Goal: Task Accomplishment & Management: Use online tool/utility

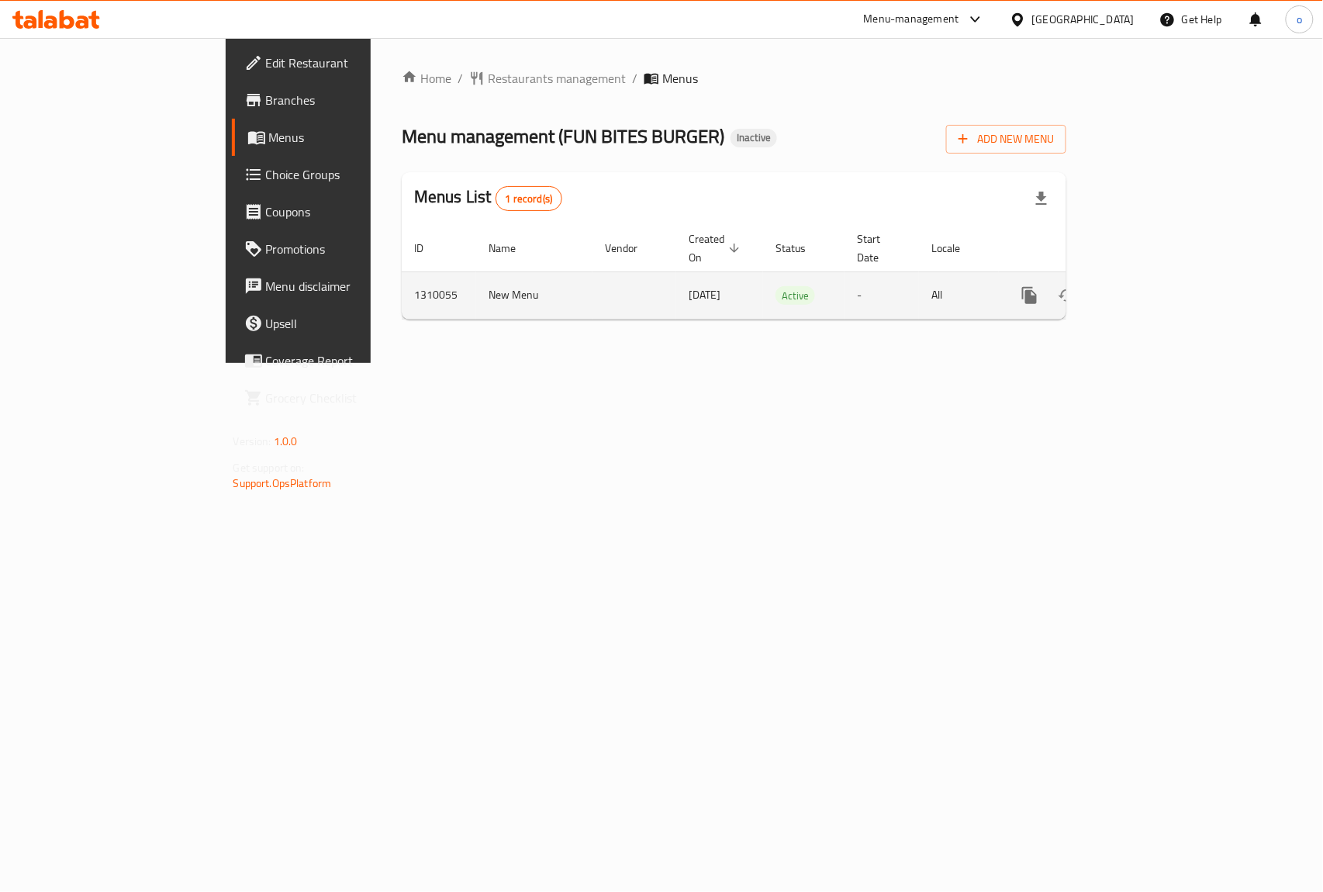
click at [1151, 286] on icon "enhanced table" at bounding box center [1141, 295] width 19 height 19
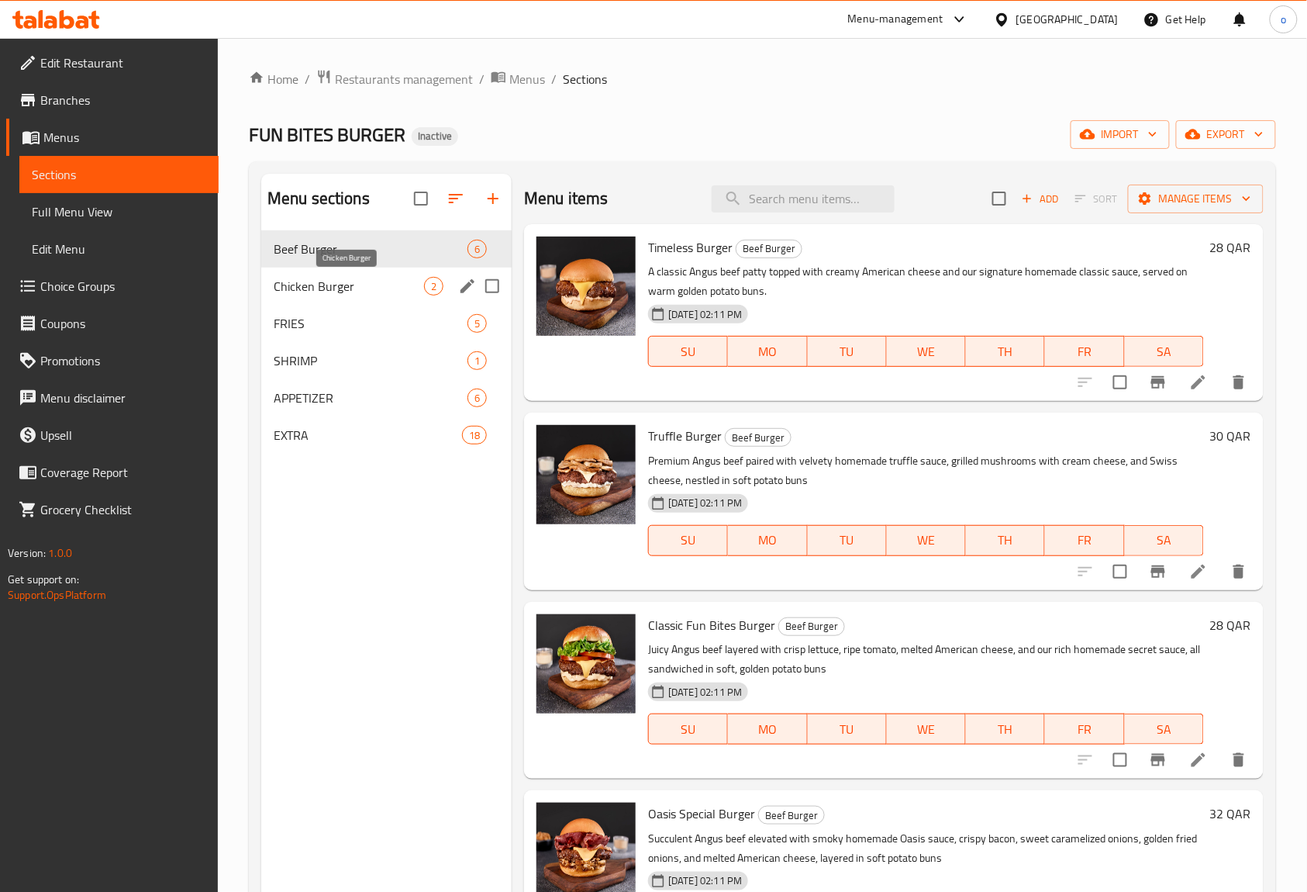
click at [308, 285] on span "Chicken Burger" at bounding box center [349, 286] width 150 height 19
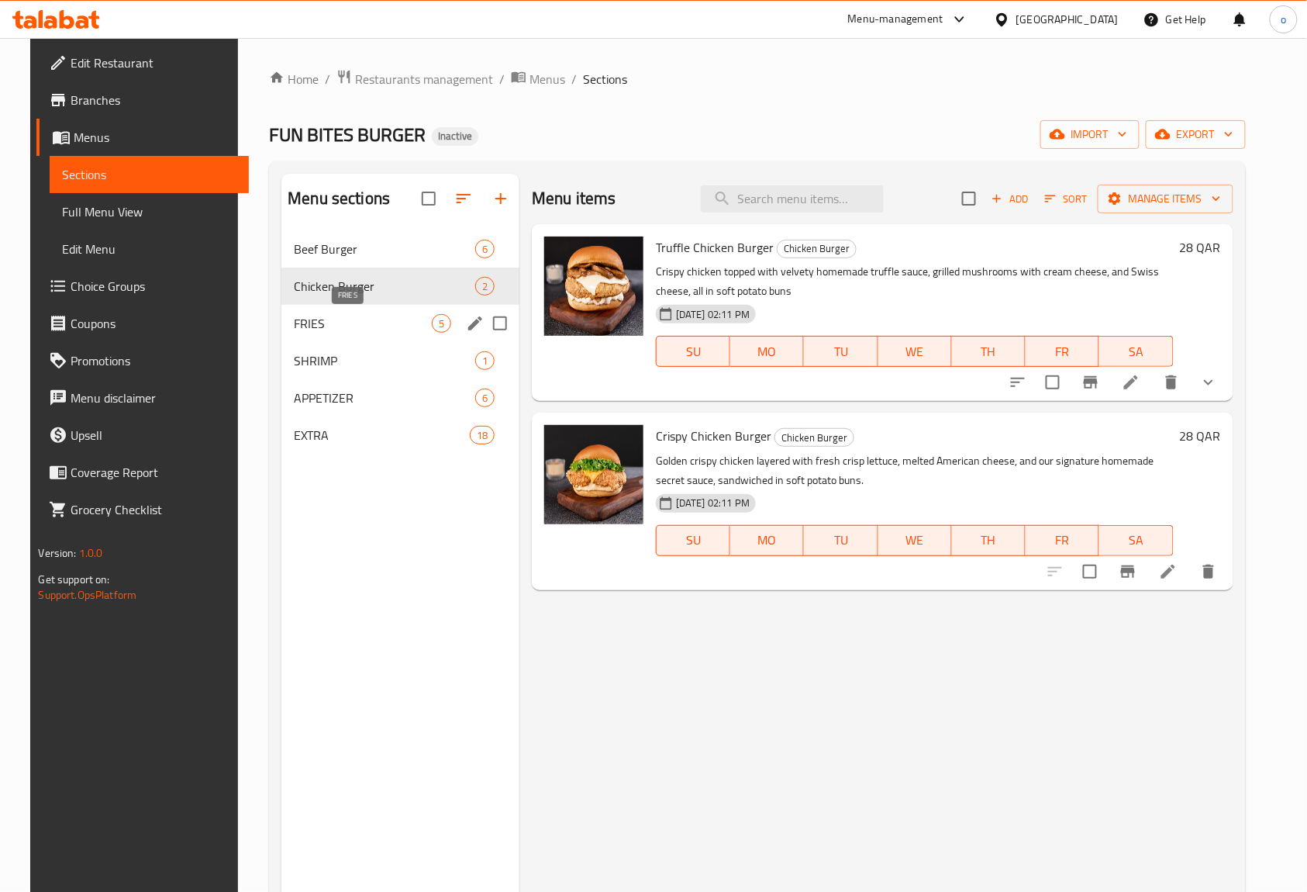
click at [344, 320] on span "FRIES" at bounding box center [363, 323] width 138 height 19
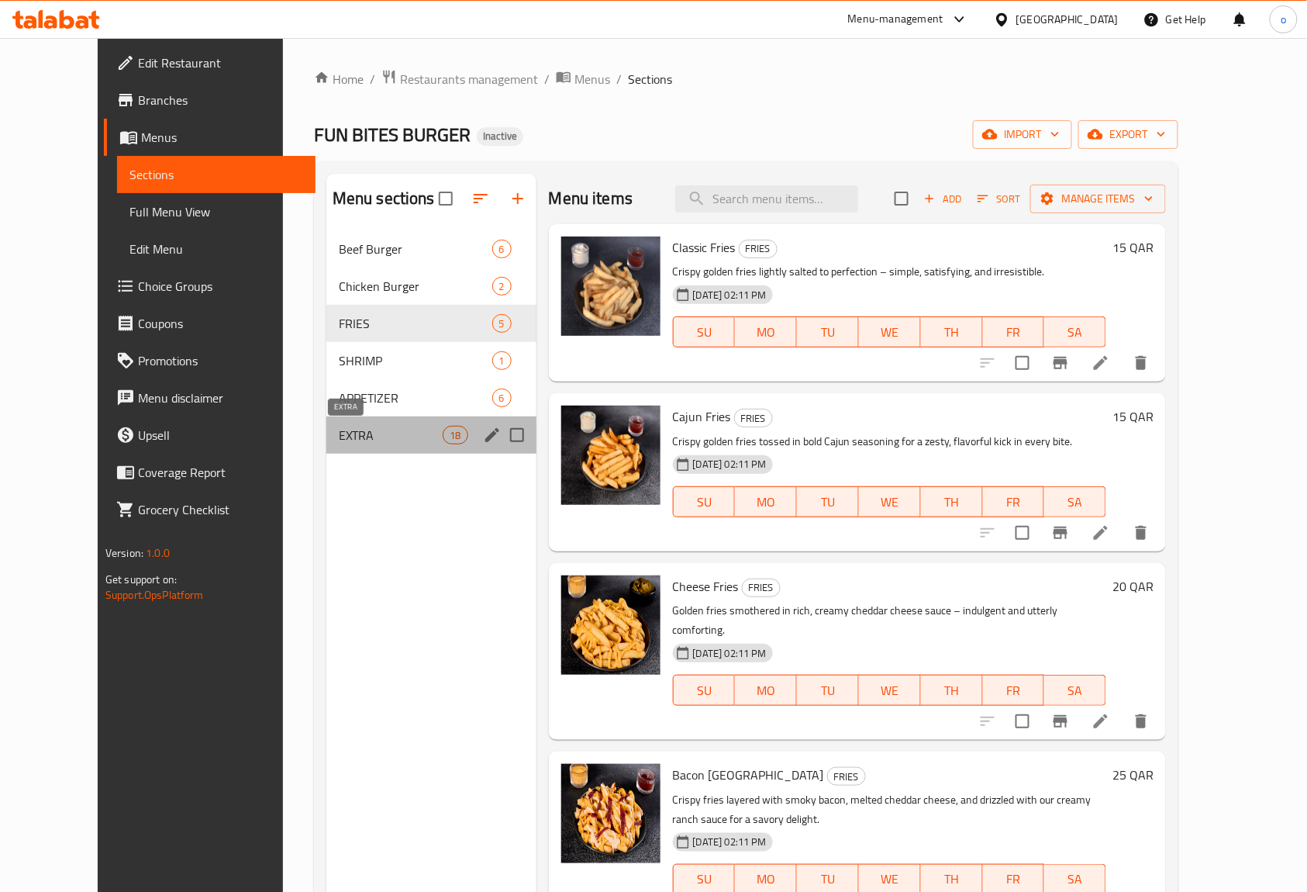
click at [385, 437] on span "EXTRA" at bounding box center [391, 435] width 105 height 19
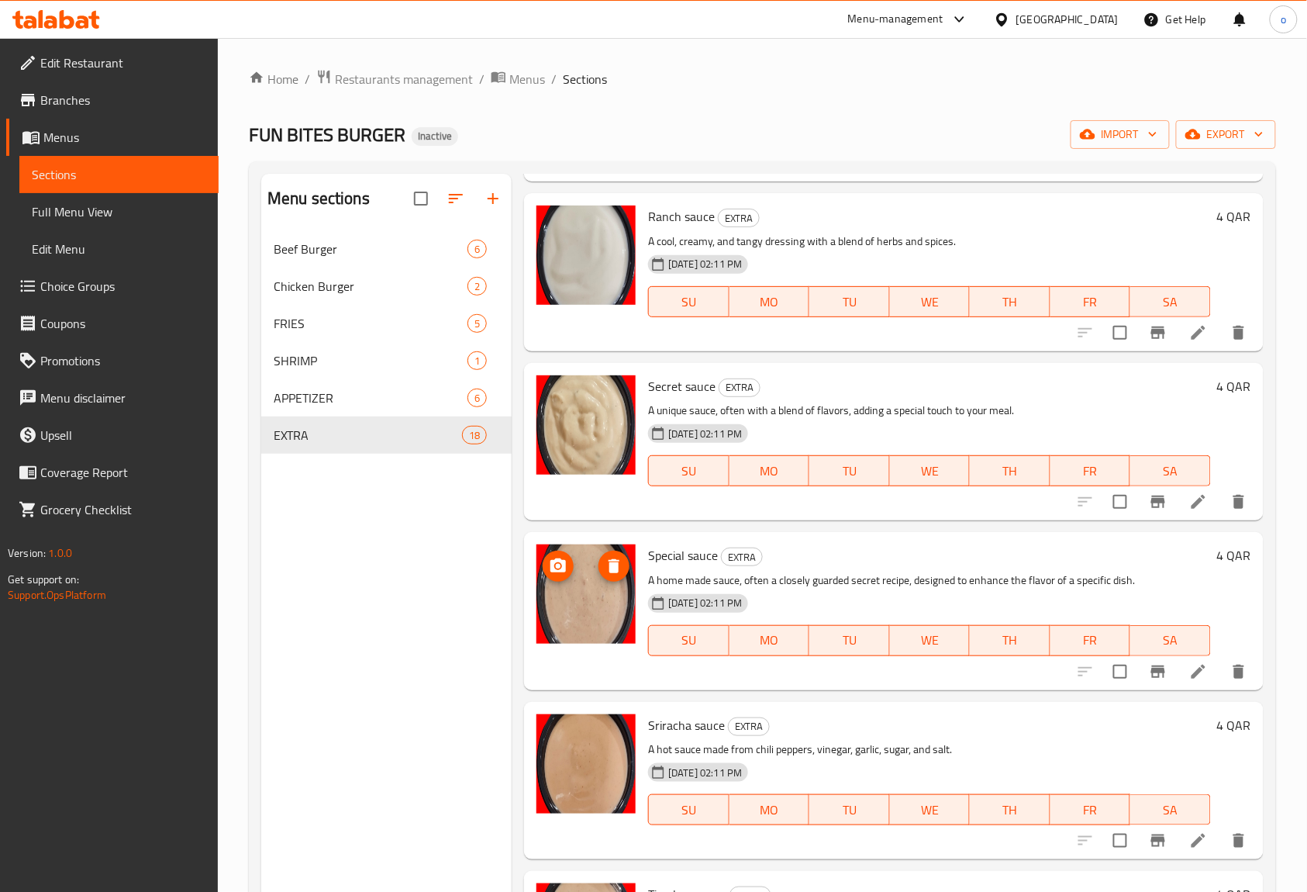
scroll to position [930, 0]
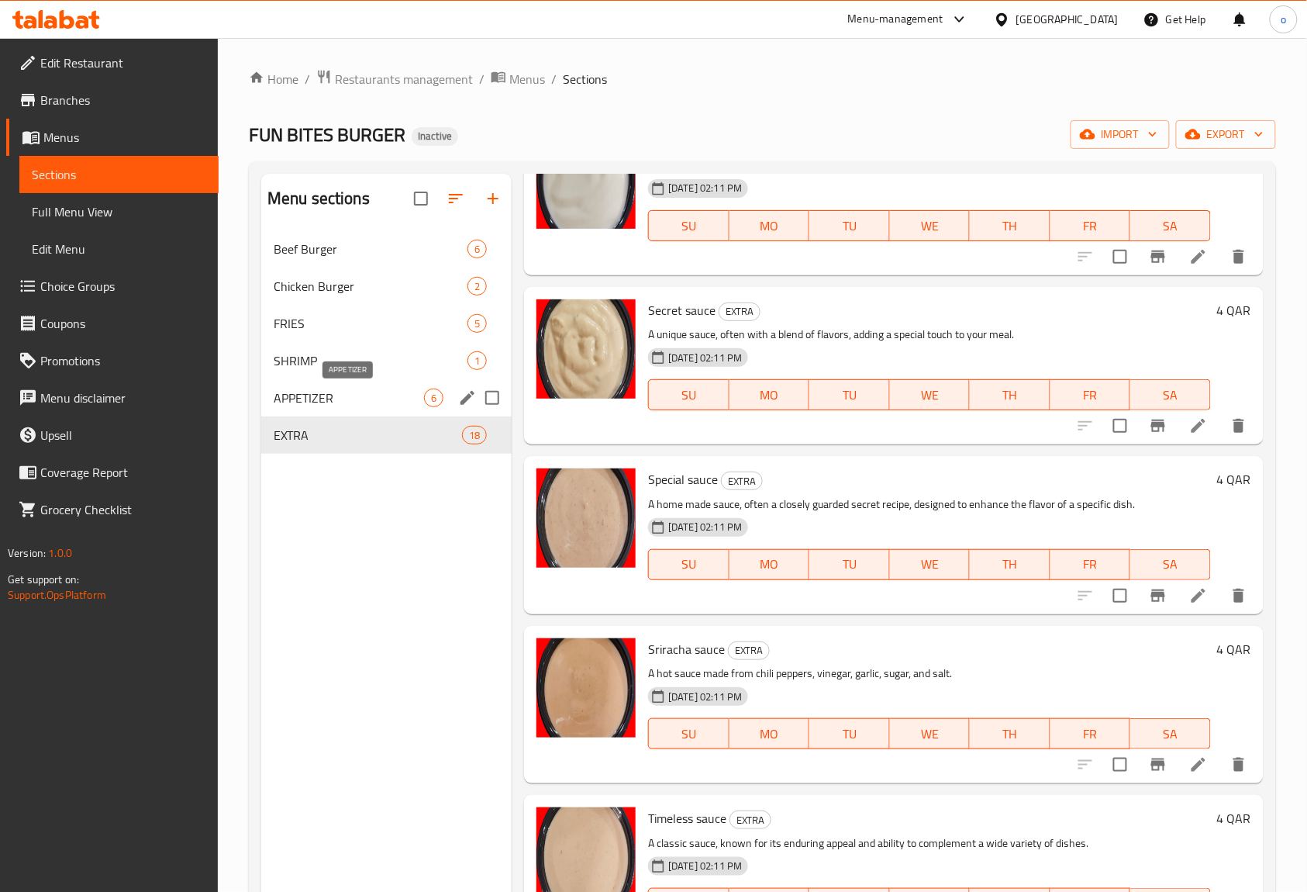
click at [395, 394] on span "APPETIZER" at bounding box center [349, 397] width 150 height 19
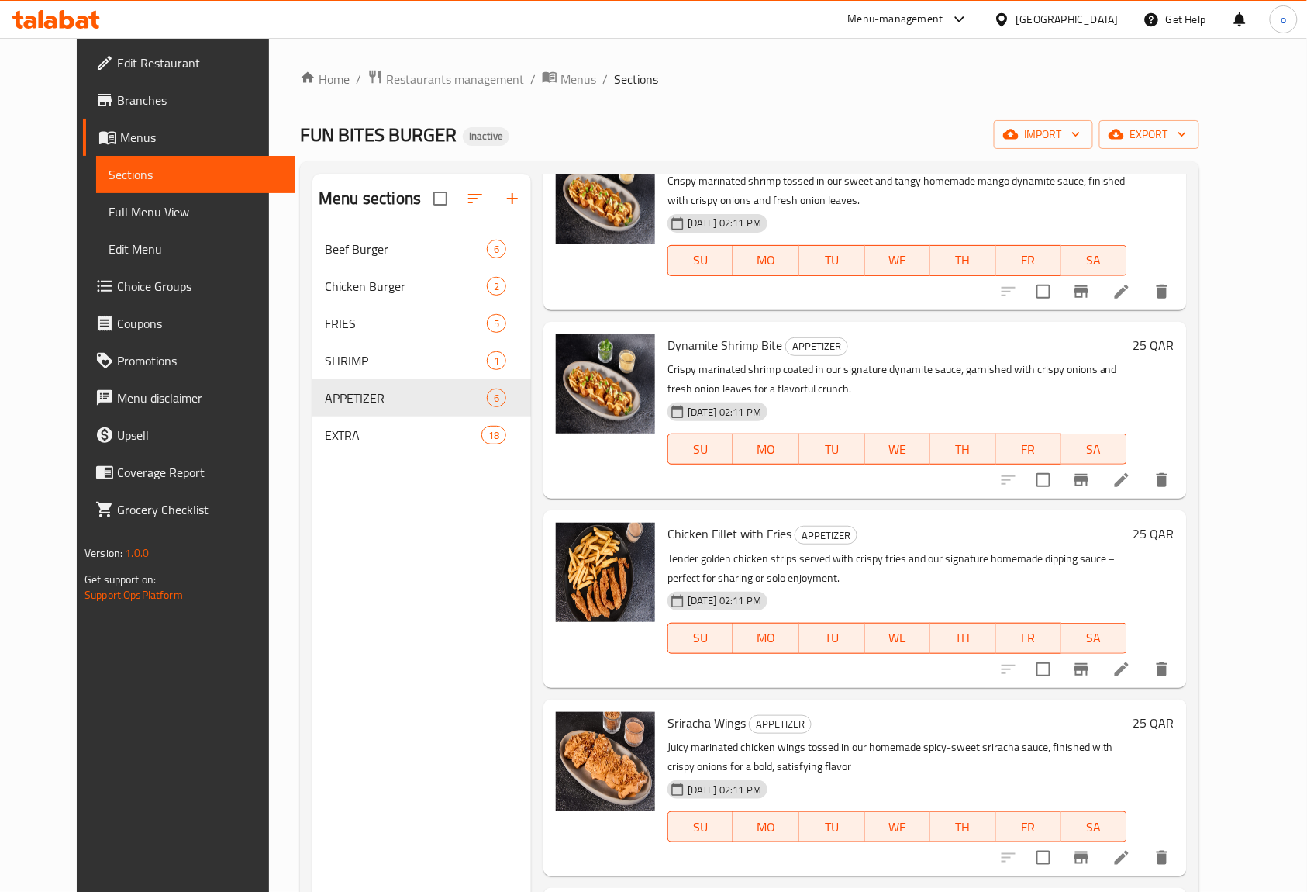
scroll to position [279, 0]
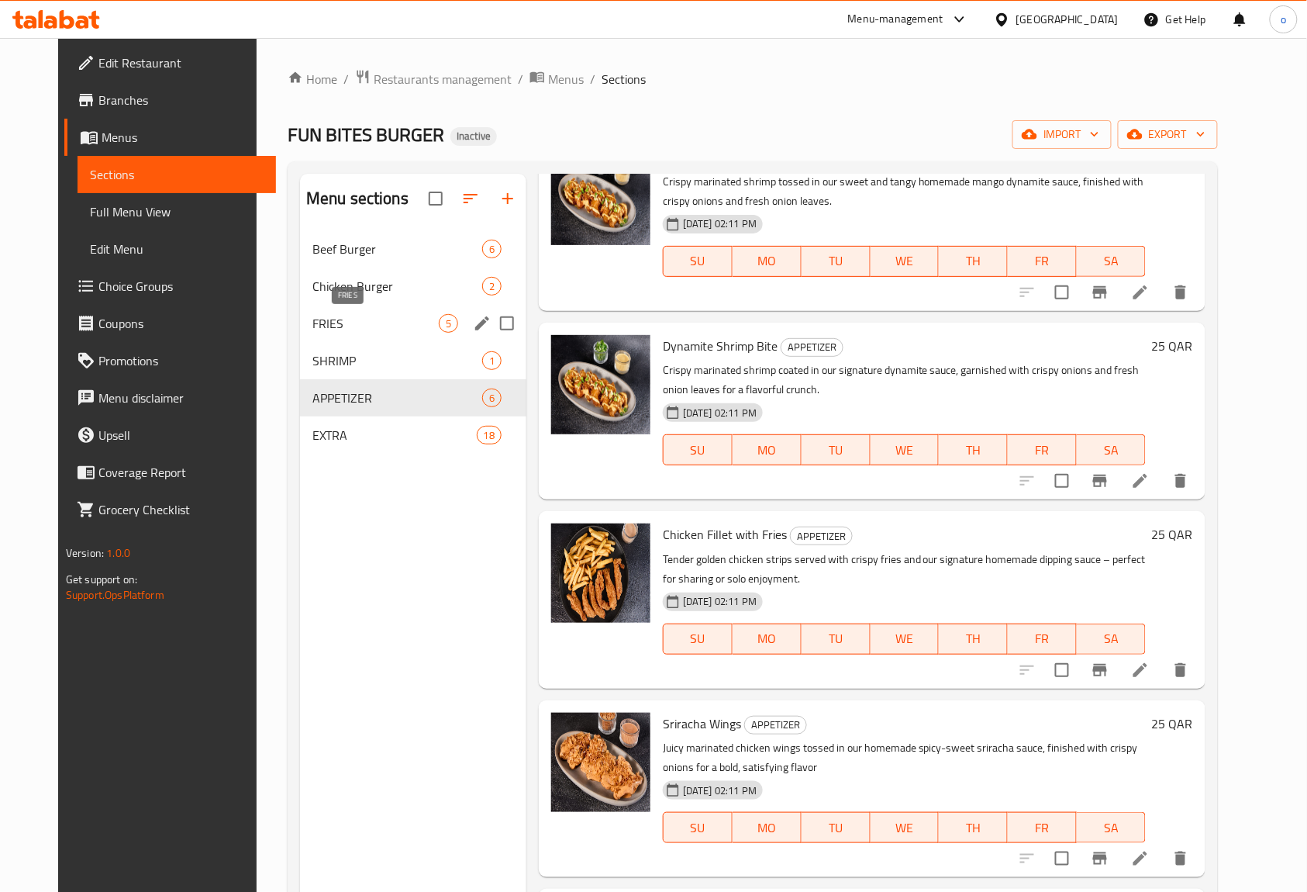
click at [392, 321] on span "FRIES" at bounding box center [375, 323] width 126 height 19
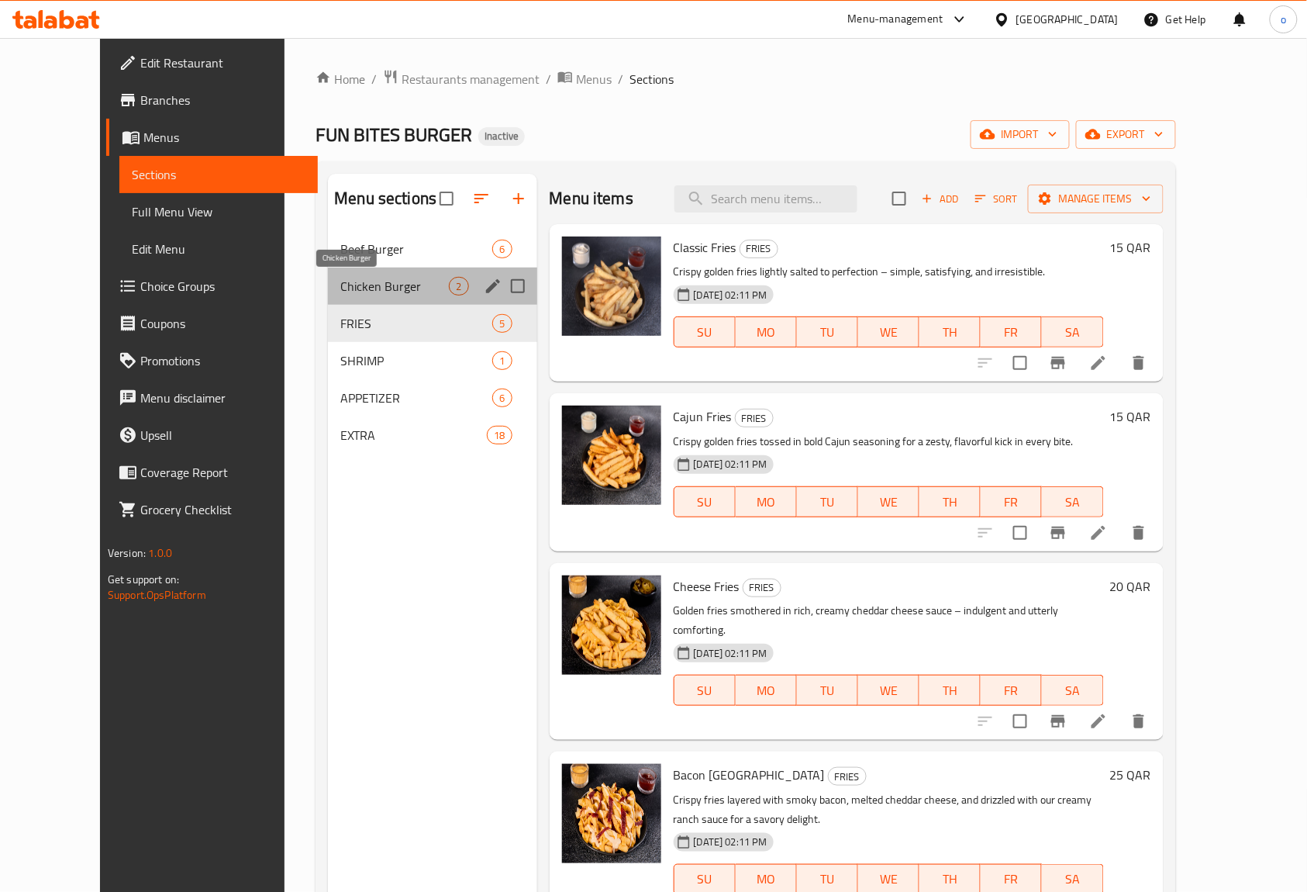
click at [340, 293] on span "Chicken Burger" at bounding box center [394, 286] width 109 height 19
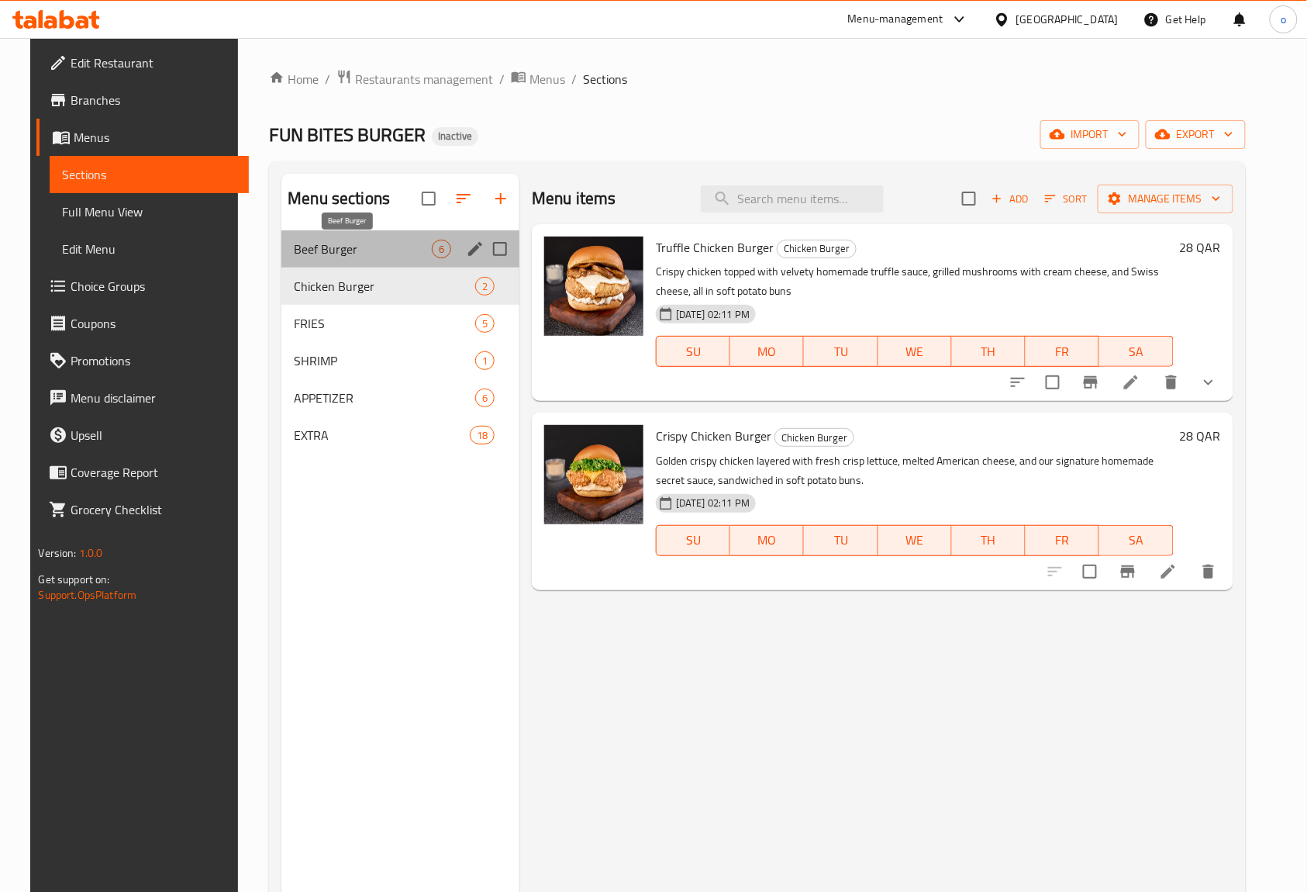
click at [392, 246] on span "Beef Burger" at bounding box center [363, 249] width 138 height 19
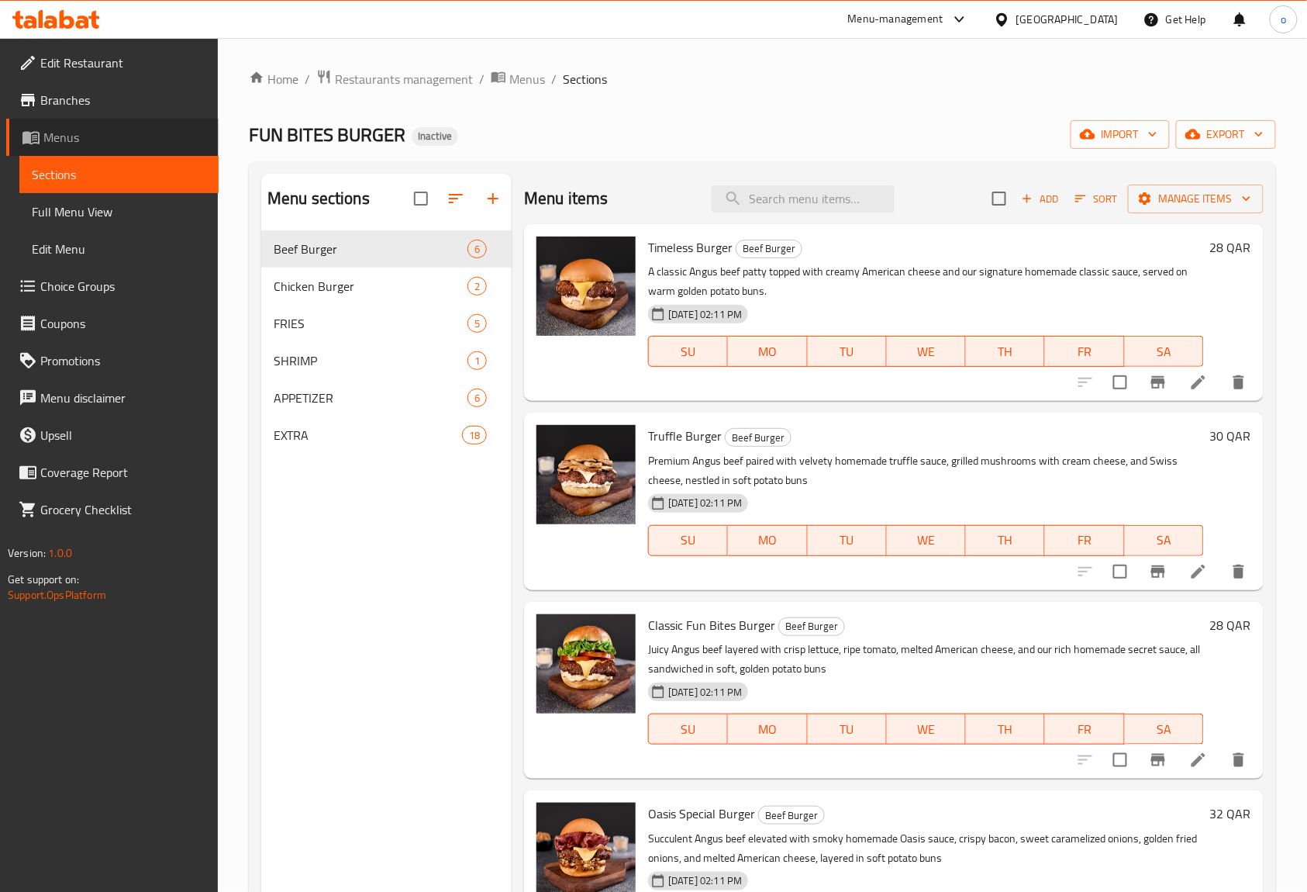
click at [78, 132] on span "Menus" at bounding box center [124, 137] width 163 height 19
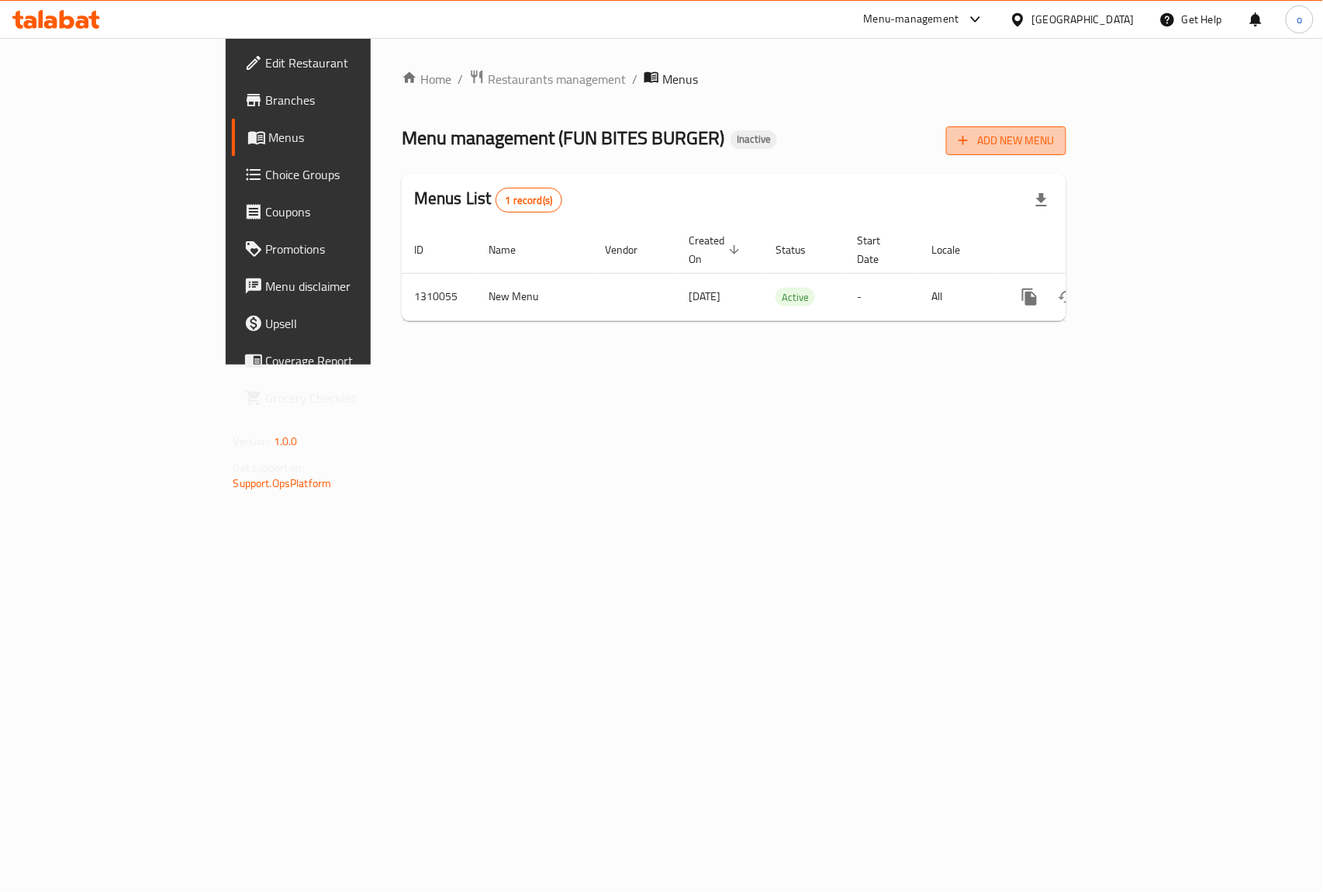
click at [1054, 150] on span "Add New Menu" at bounding box center [1005, 140] width 95 height 19
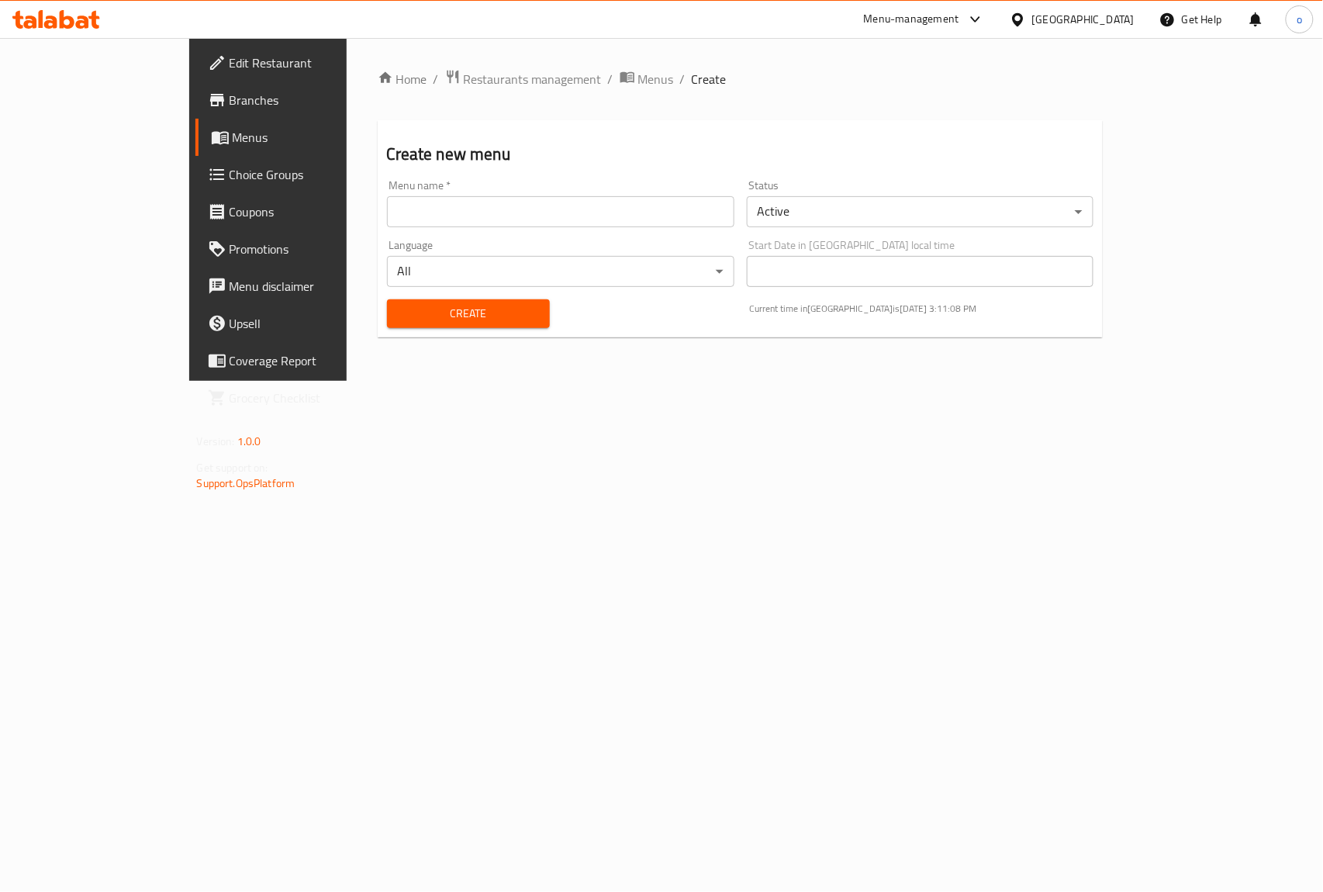
click at [599, 222] on input "text" at bounding box center [560, 211] width 347 height 31
type input "9/9"
click at [463, 314] on span "Create" at bounding box center [468, 313] width 138 height 19
click at [638, 79] on span "Menus" at bounding box center [656, 79] width 36 height 19
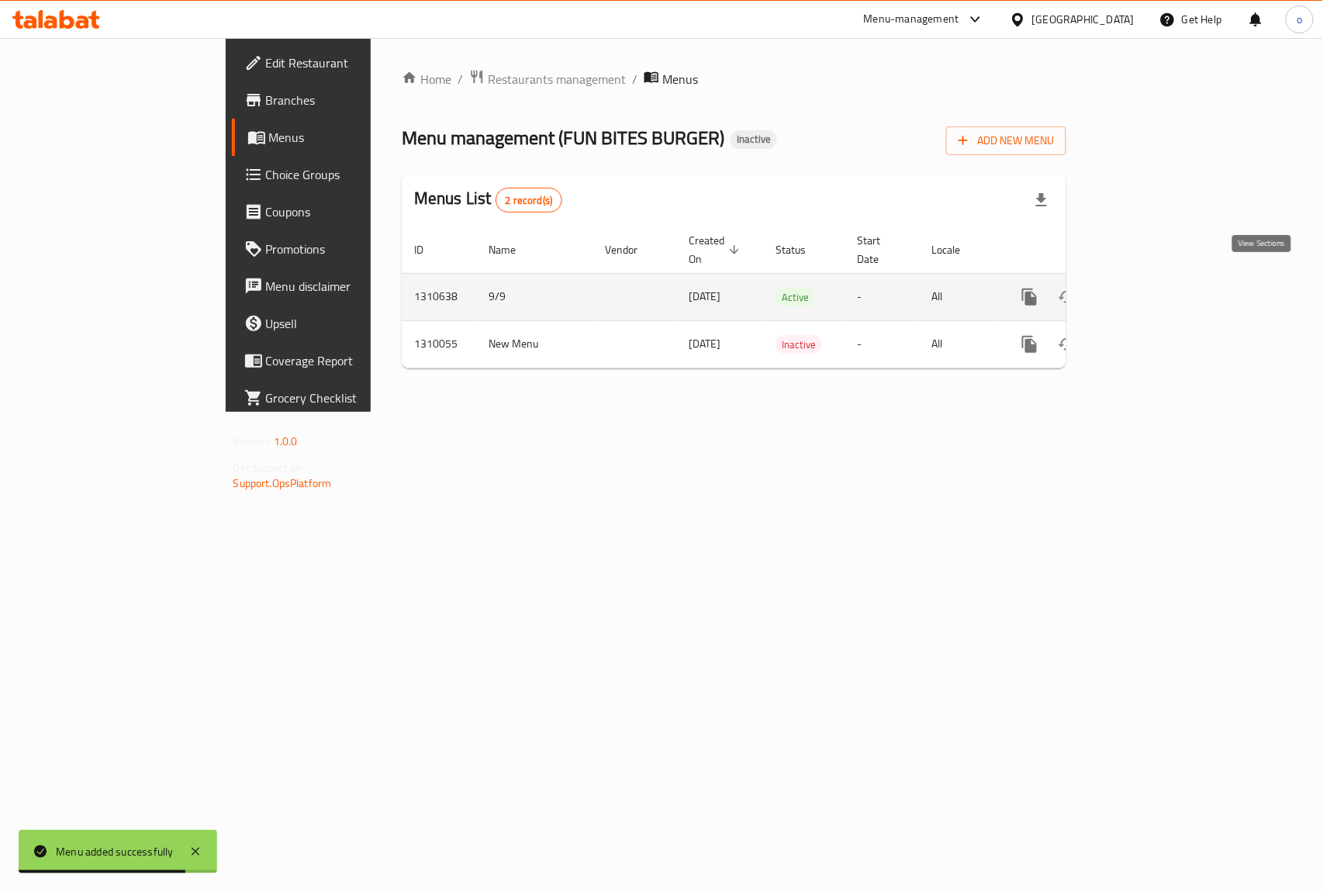
click at [1151, 288] on icon "enhanced table" at bounding box center [1141, 297] width 19 height 19
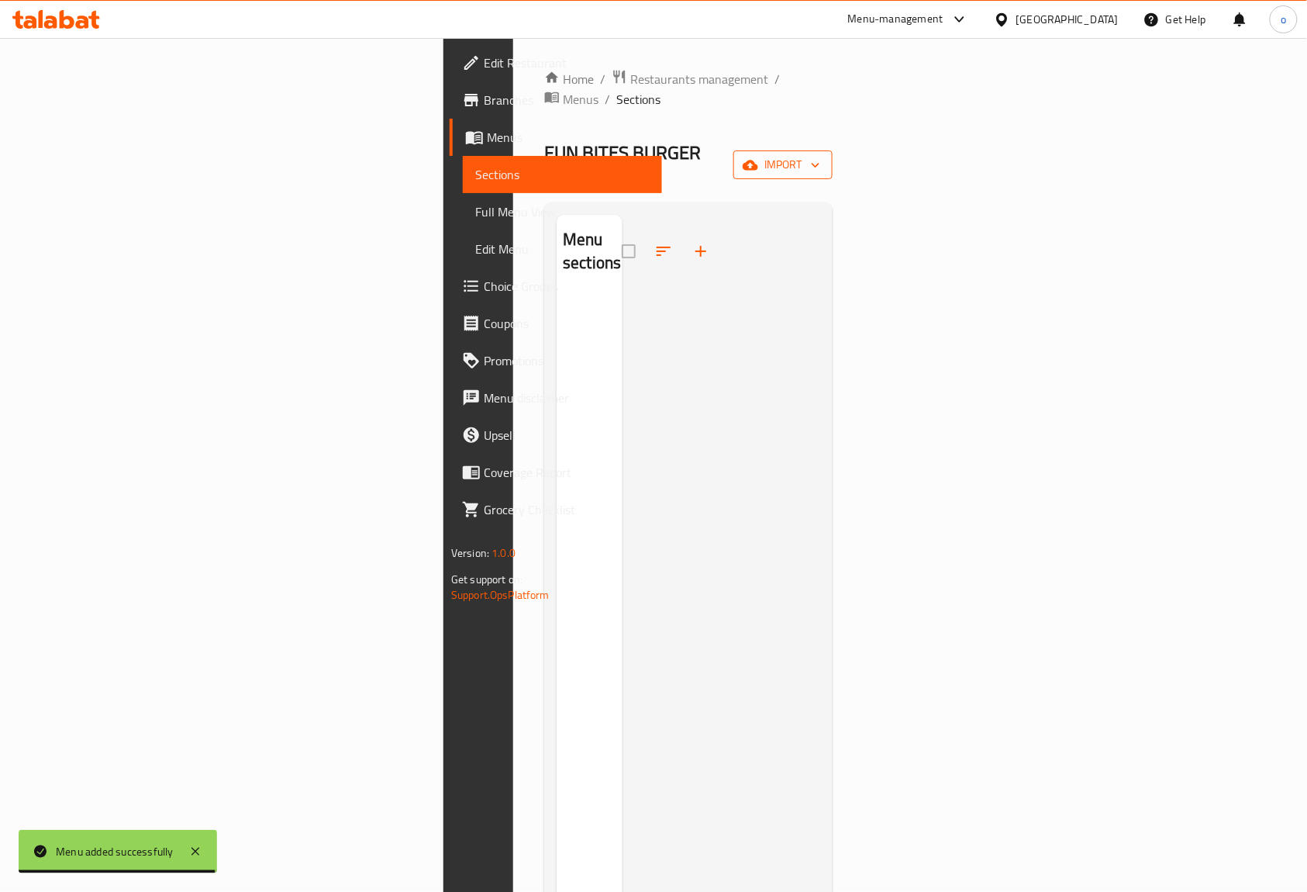
click at [820, 155] on span "import" at bounding box center [783, 164] width 74 height 19
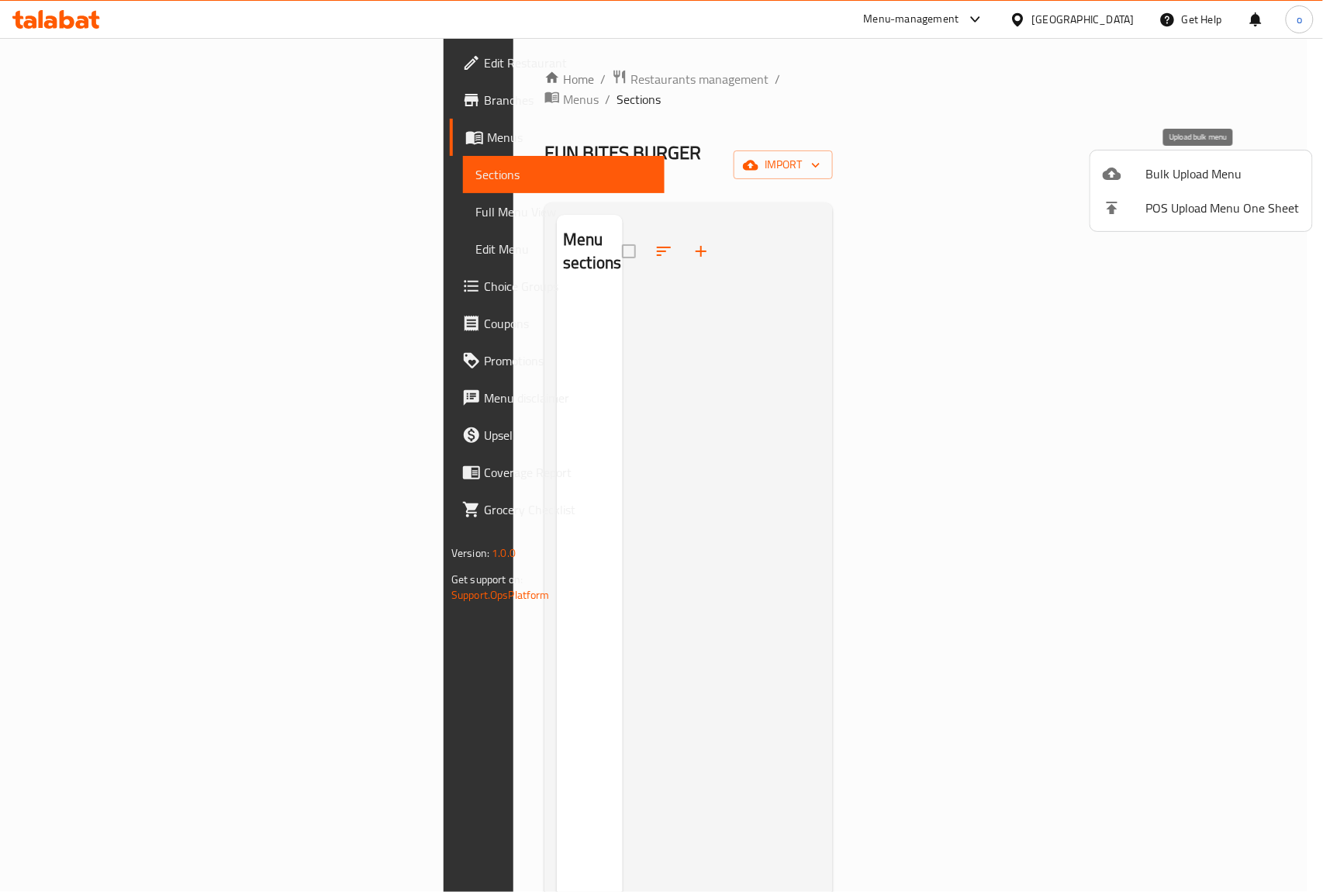
click at [1210, 171] on span "Bulk Upload Menu" at bounding box center [1223, 173] width 154 height 19
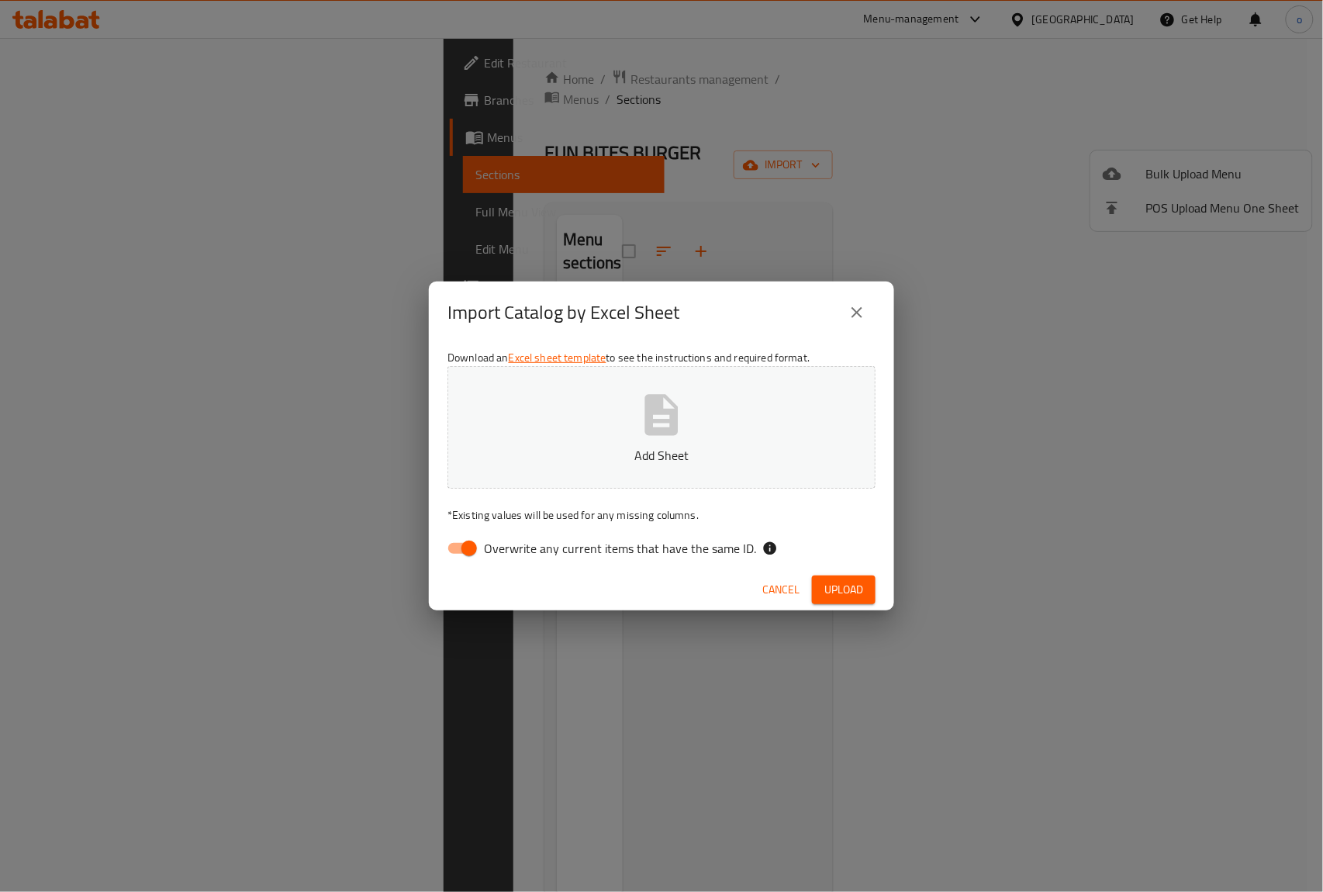
click at [674, 407] on icon "button" at bounding box center [661, 414] width 33 height 41
click at [460, 552] on input "Overwrite any current items that have the same ID." at bounding box center [469, 547] width 88 height 29
checkbox input "false"
click at [835, 587] on span "Upload" at bounding box center [843, 589] width 39 height 19
click at [864, 584] on button "Upload" at bounding box center [844, 589] width 64 height 29
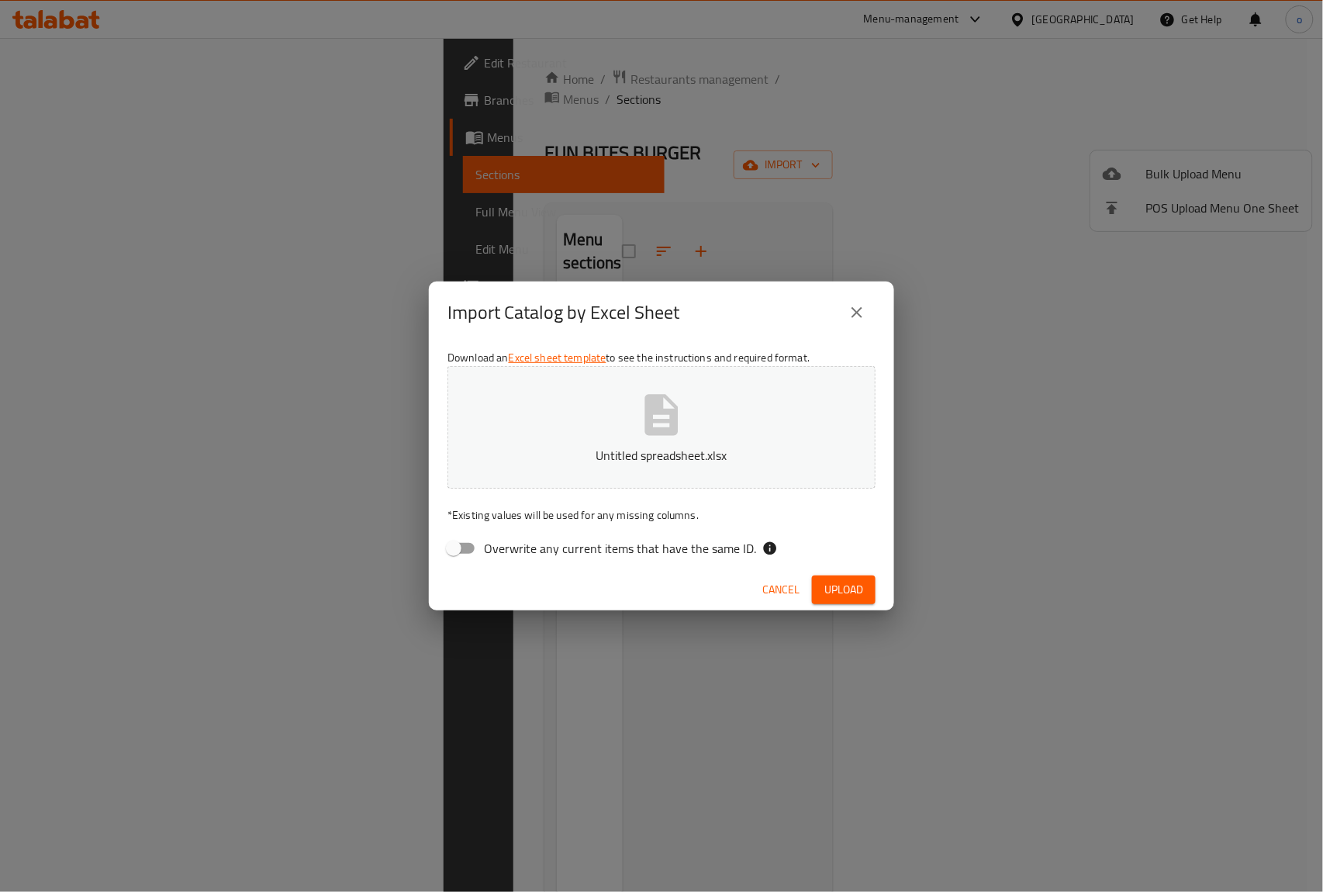
click at [633, 432] on button "Untitled spreadsheet.xlsx" at bounding box center [661, 427] width 428 height 123
click at [836, 588] on span "Upload" at bounding box center [843, 589] width 39 height 19
click at [837, 588] on span "Upload" at bounding box center [843, 589] width 39 height 19
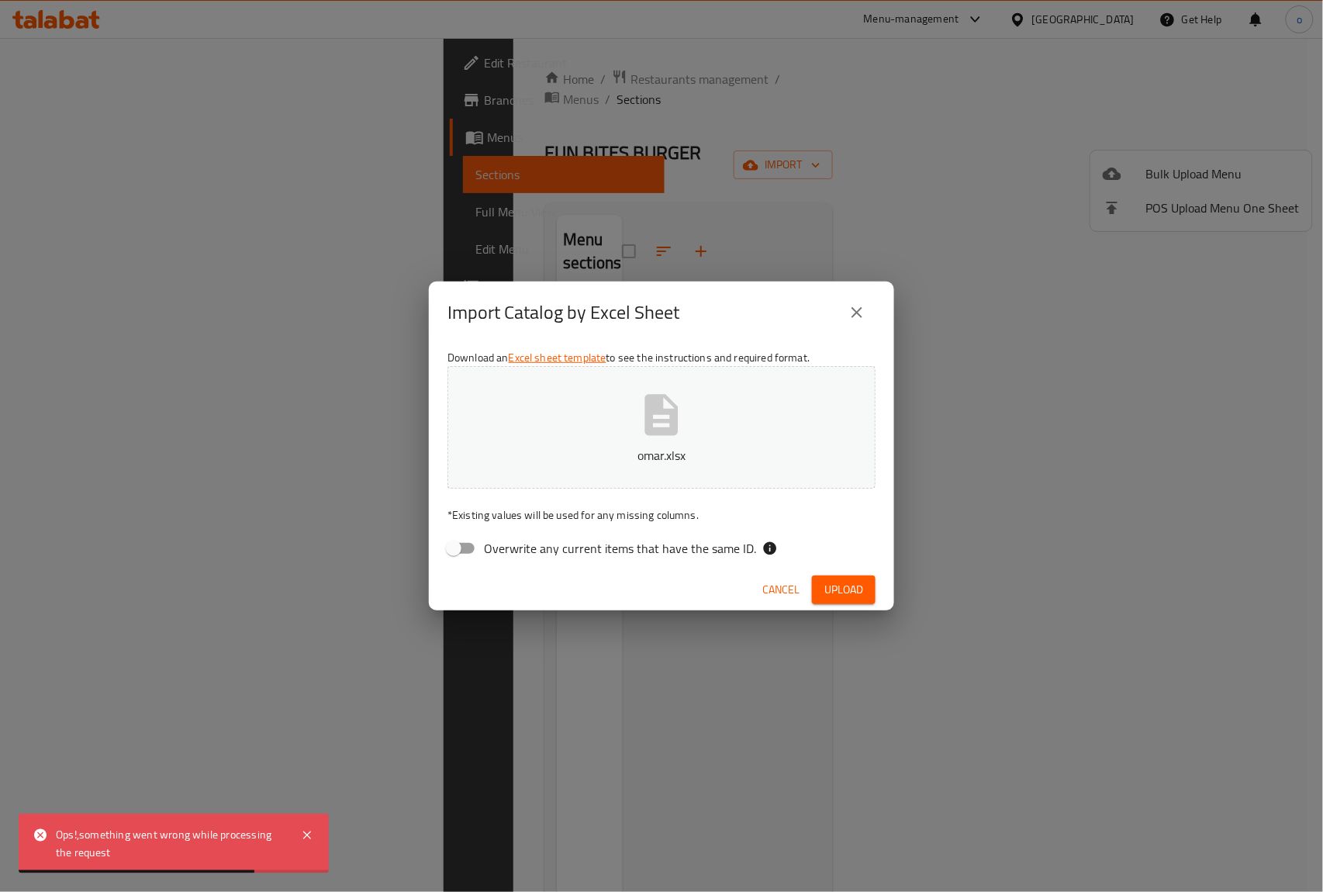
click at [842, 588] on span "Upload" at bounding box center [843, 589] width 39 height 19
click at [863, 313] on icon "close" at bounding box center [857, 312] width 19 height 19
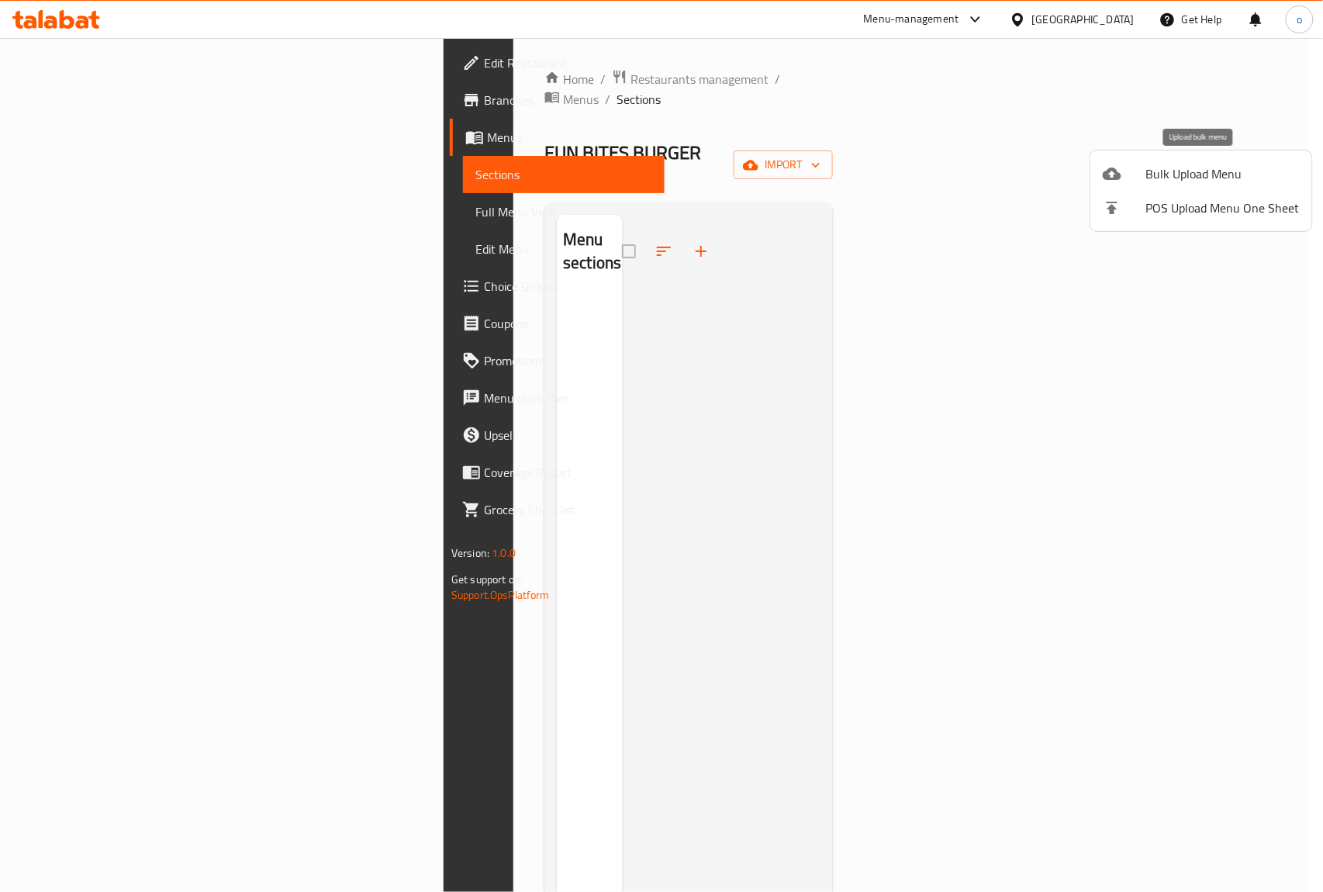
click at [1216, 171] on span "Bulk Upload Menu" at bounding box center [1223, 173] width 154 height 19
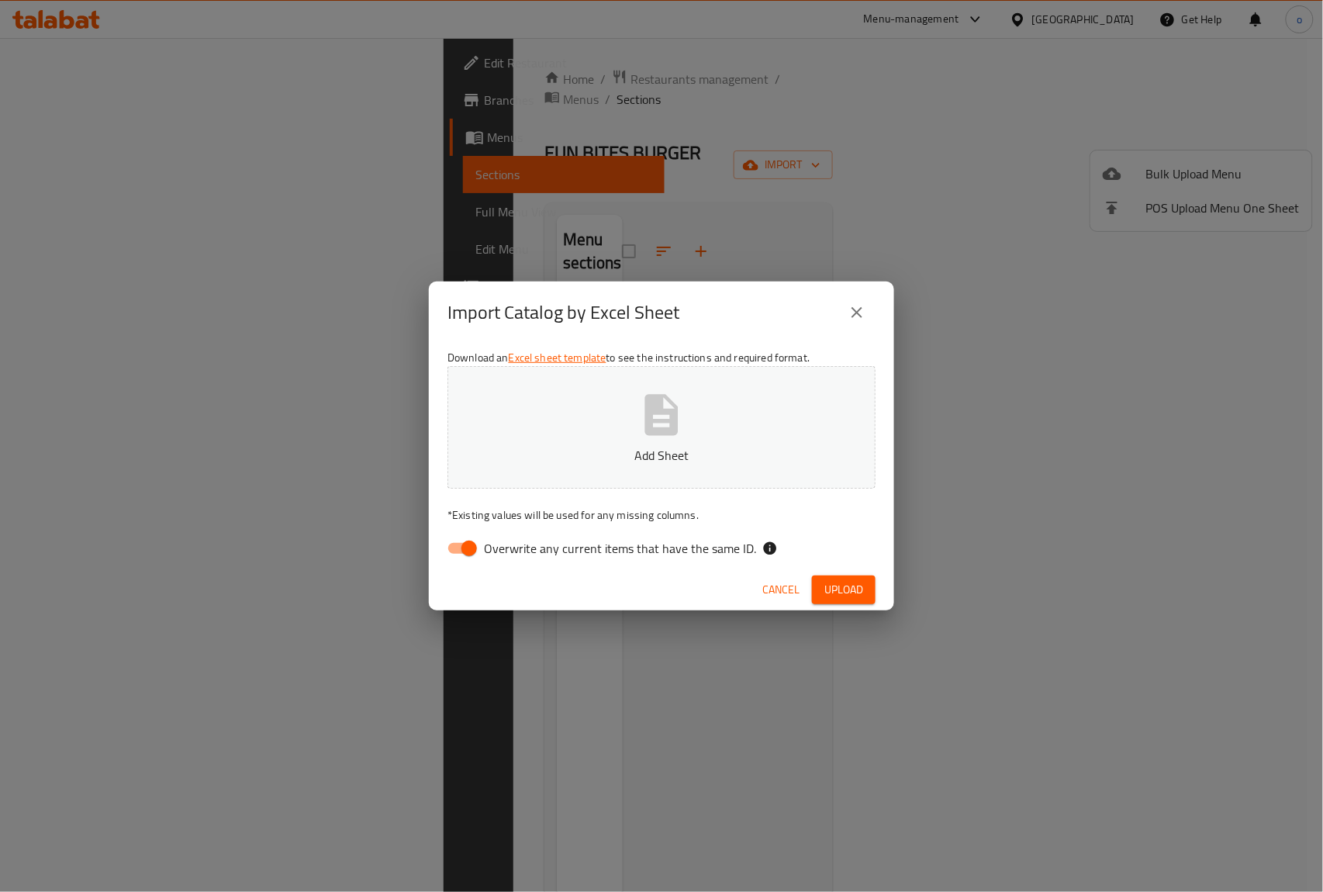
click at [676, 429] on icon "button" at bounding box center [661, 414] width 33 height 41
click at [457, 552] on input "Overwrite any current items that have the same ID." at bounding box center [469, 547] width 88 height 29
checkbox input "false"
click at [848, 597] on span "Upload" at bounding box center [843, 589] width 39 height 19
click at [858, 600] on button "Upload" at bounding box center [844, 589] width 64 height 29
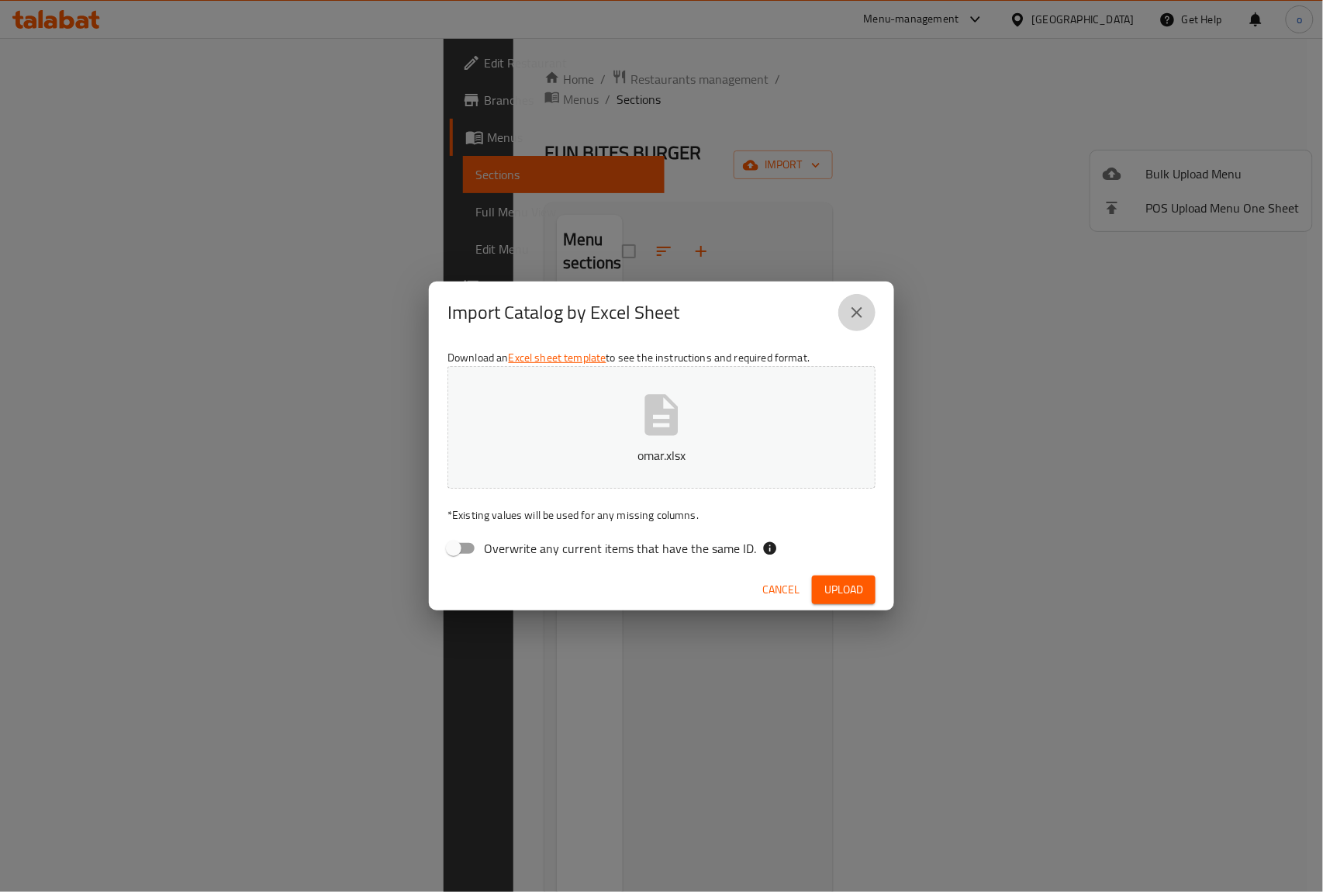
click at [851, 299] on button "close" at bounding box center [856, 312] width 37 height 37
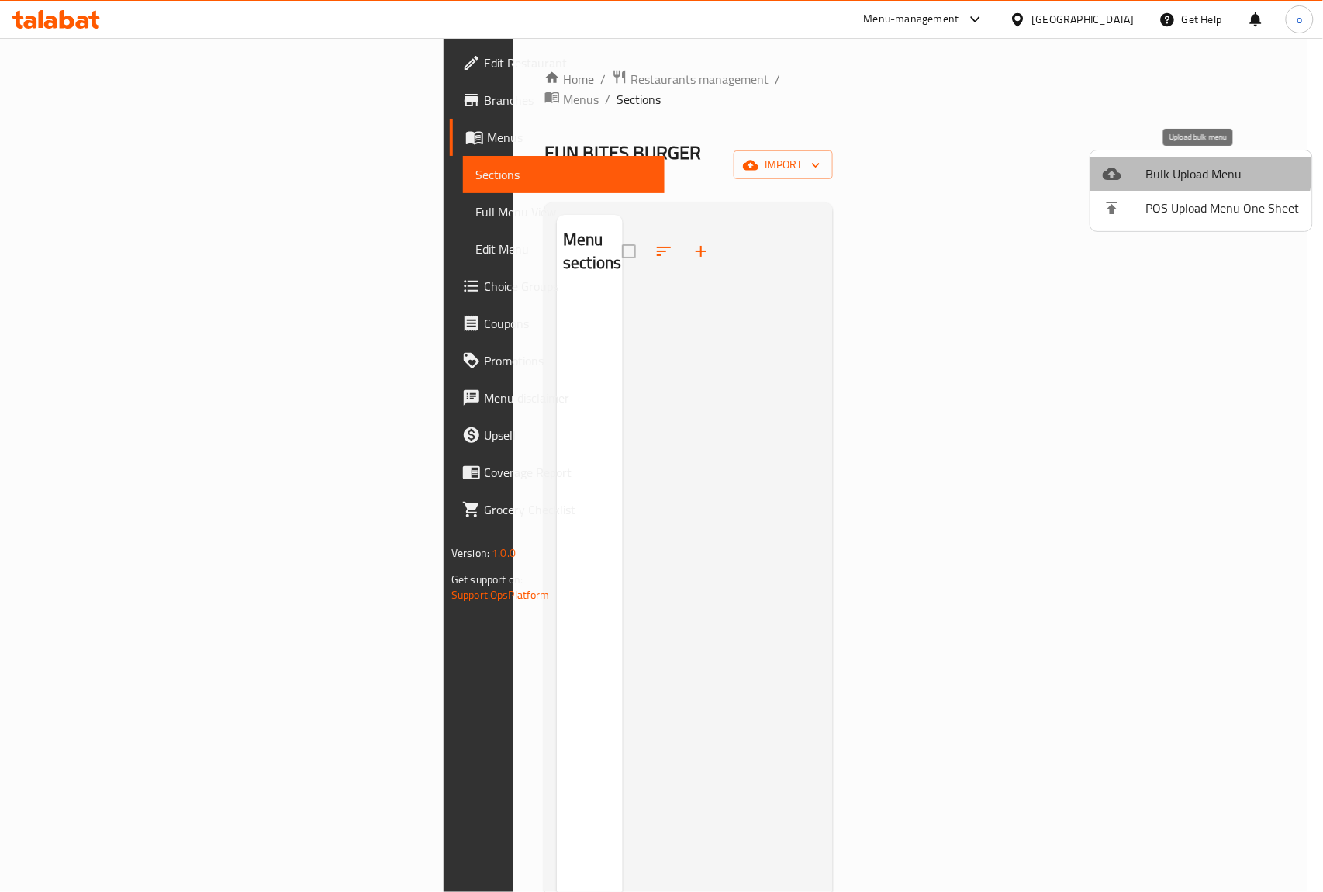
click at [1198, 167] on span "Bulk Upload Menu" at bounding box center [1223, 173] width 154 height 19
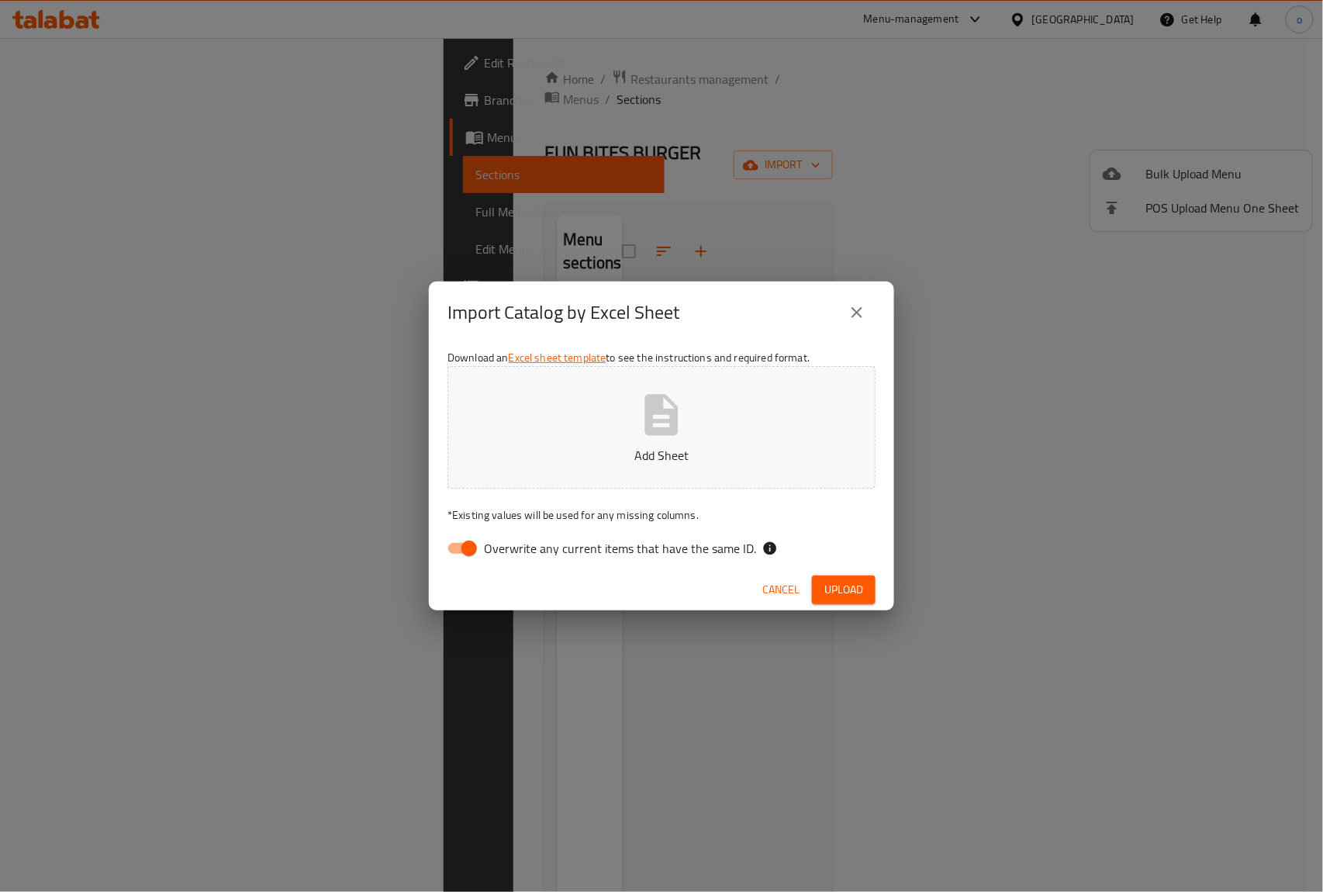
click at [659, 456] on p "Add Sheet" at bounding box center [661, 455] width 380 height 19
click at [857, 301] on button "close" at bounding box center [856, 312] width 37 height 37
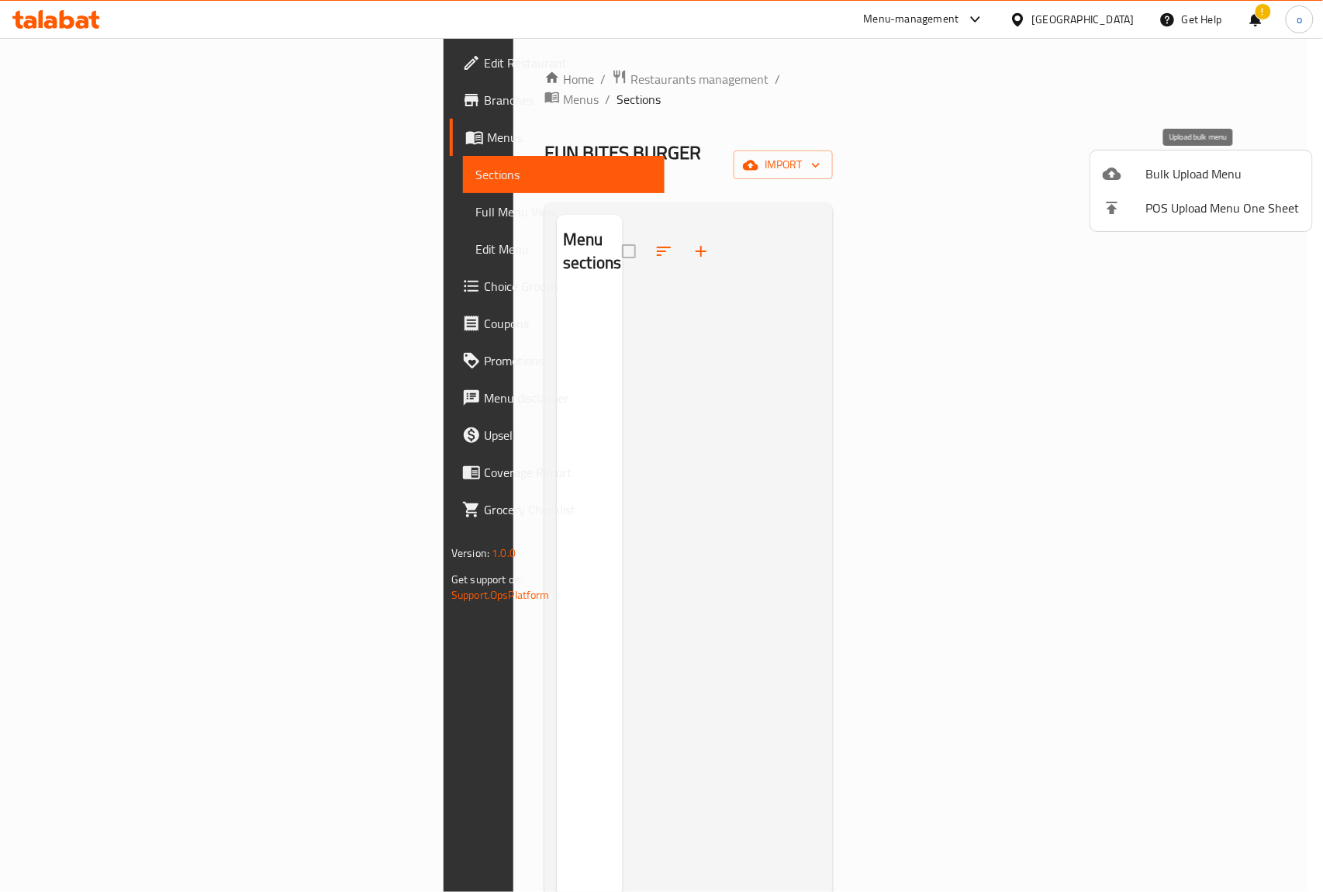
click at [1217, 164] on span "Bulk Upload Menu" at bounding box center [1223, 173] width 154 height 19
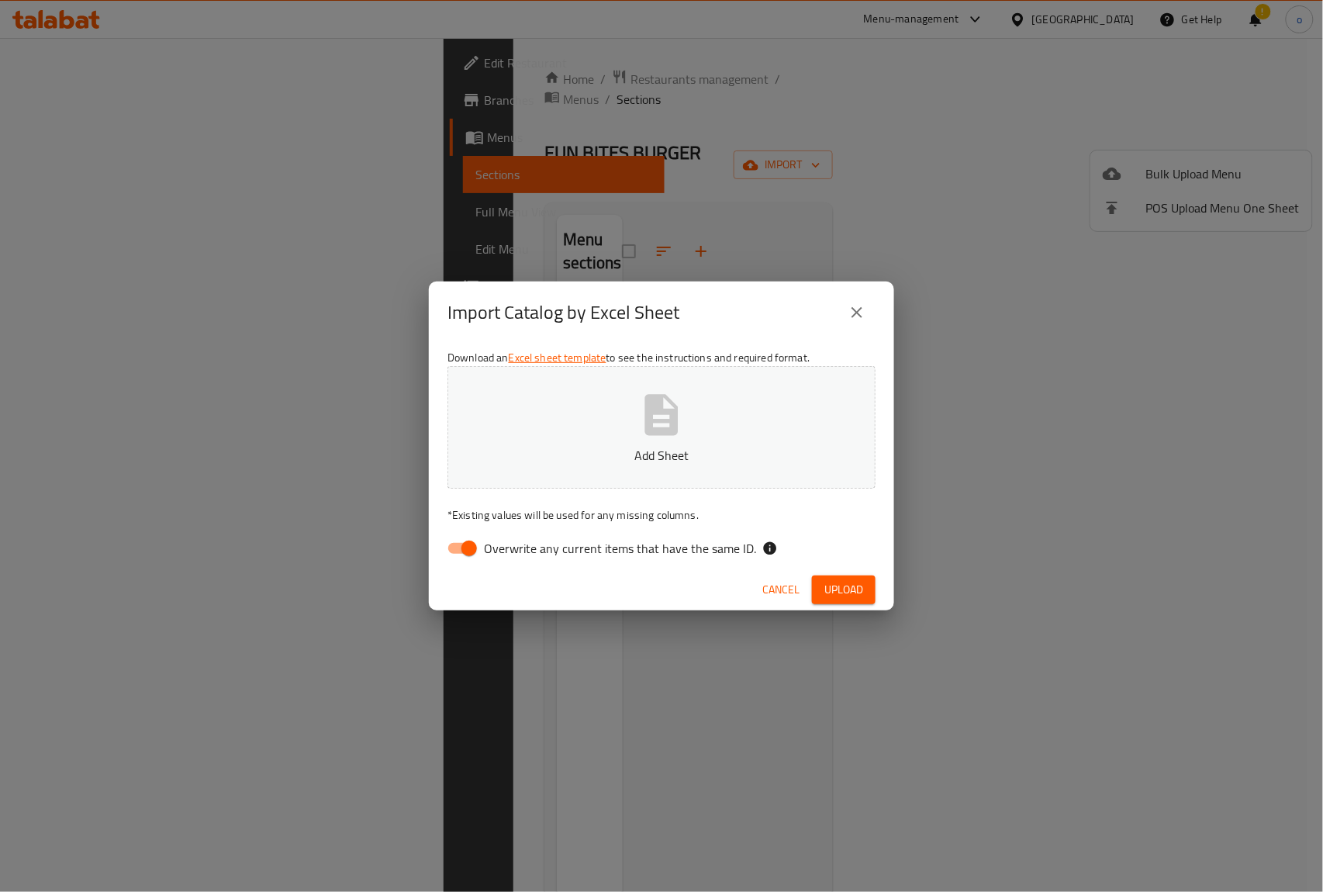
click at [687, 439] on button "Add Sheet" at bounding box center [661, 427] width 428 height 123
click at [844, 587] on span "Upload" at bounding box center [843, 589] width 39 height 19
click at [460, 546] on input "Overwrite any current items that have the same ID." at bounding box center [469, 547] width 88 height 29
checkbox input "false"
click at [860, 596] on span "Upload" at bounding box center [843, 589] width 39 height 19
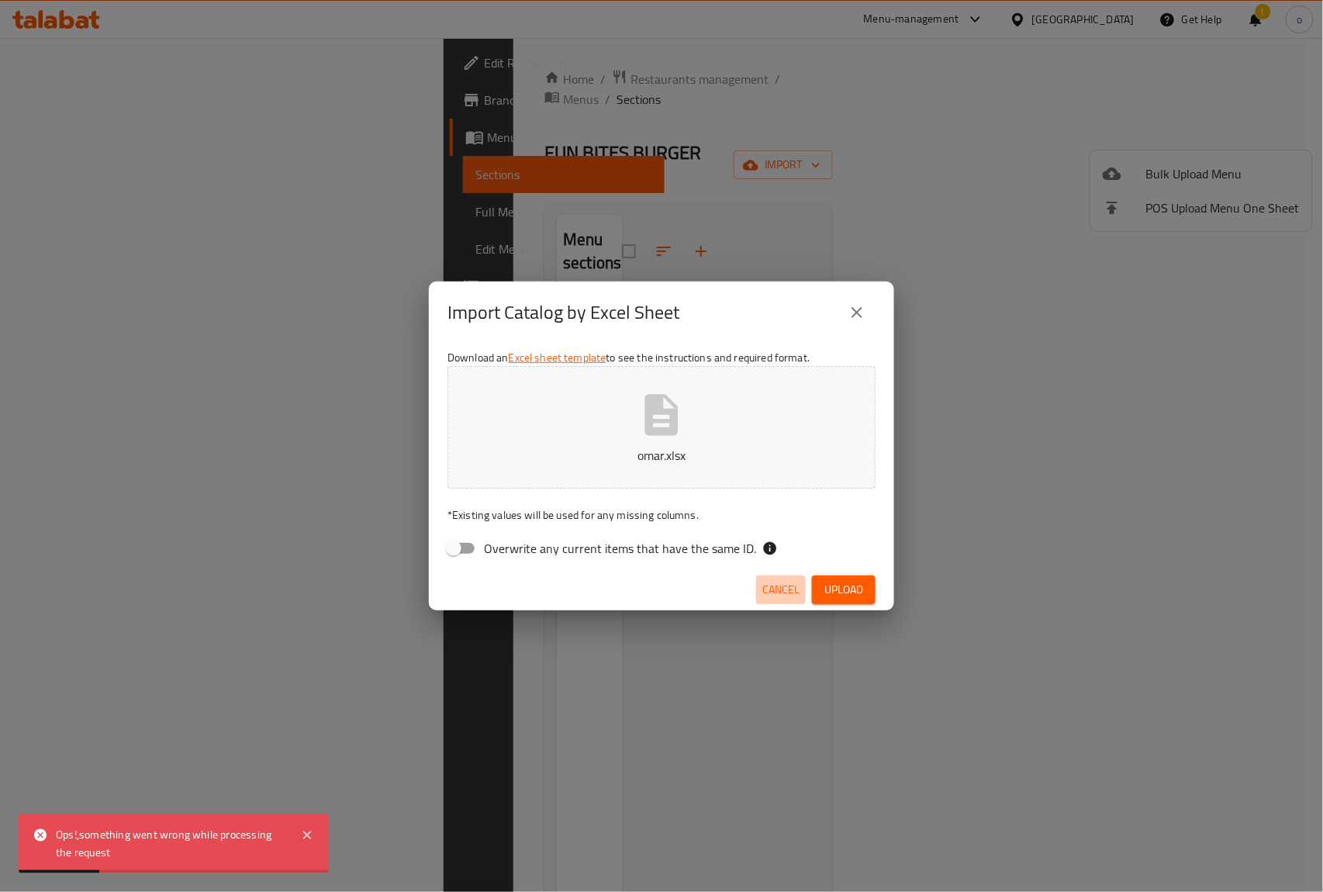
click at [776, 580] on span "Cancel" at bounding box center [780, 589] width 37 height 19
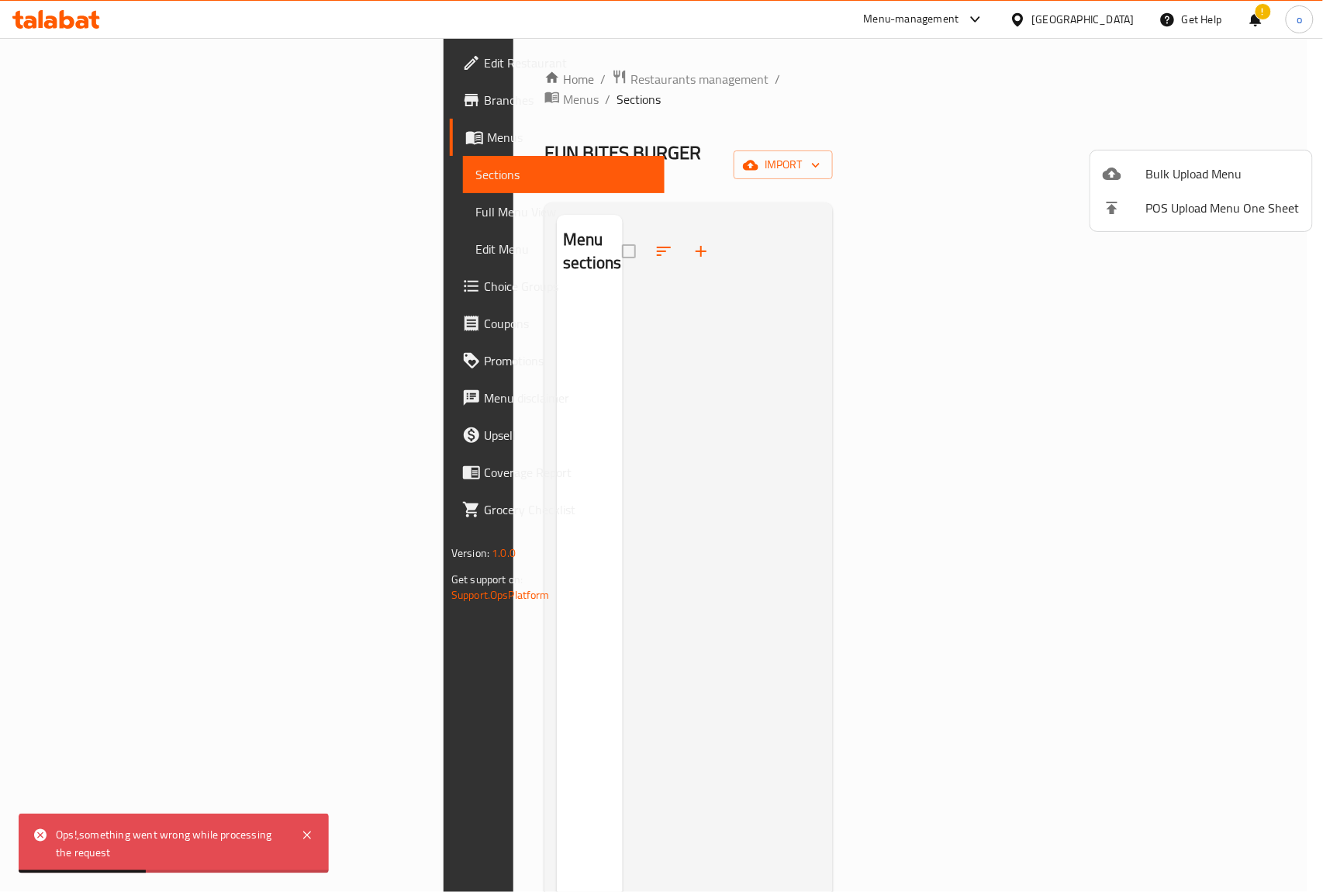
click at [1196, 164] on span "Bulk Upload Menu" at bounding box center [1223, 173] width 154 height 19
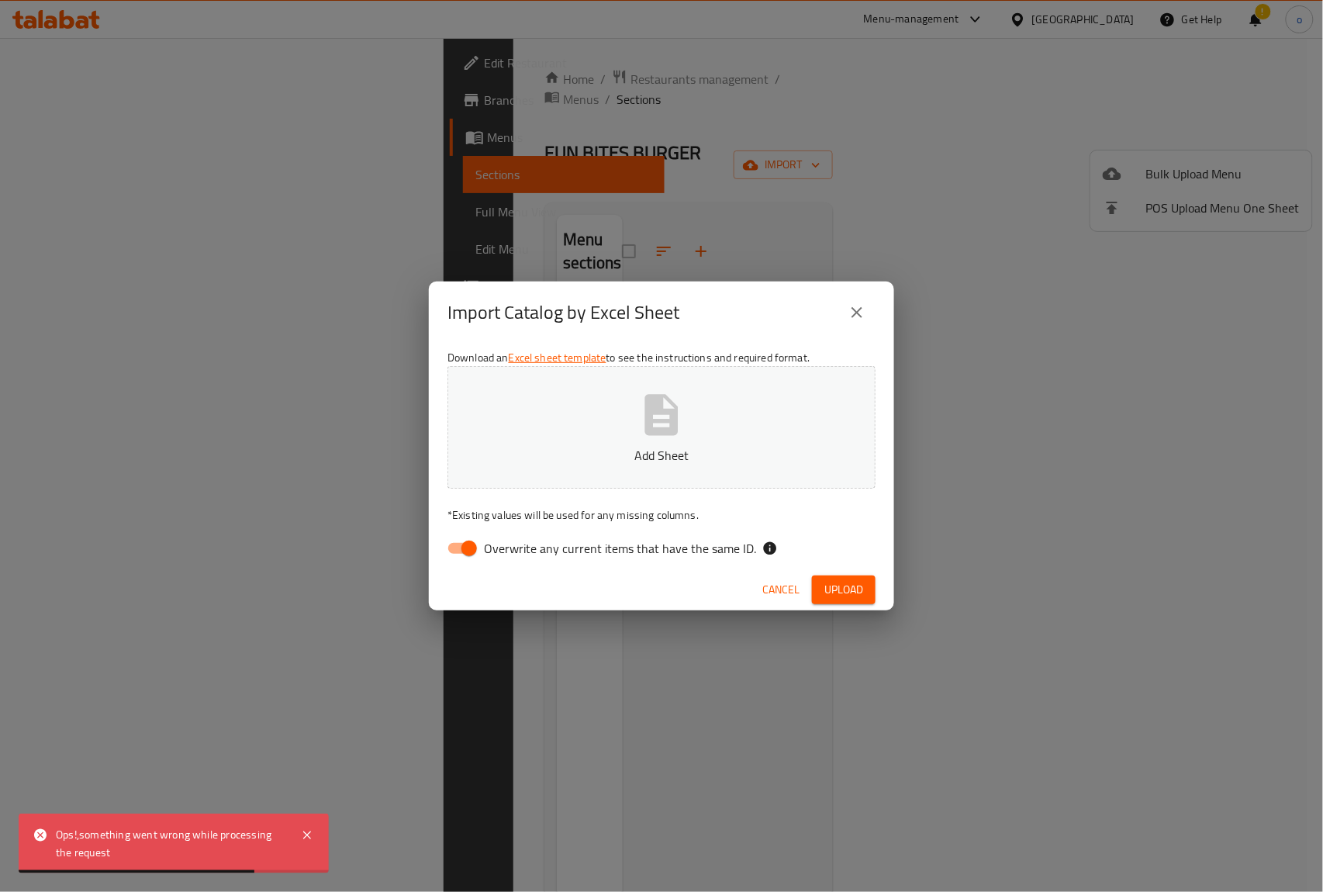
click at [462, 547] on input "Overwrite any current items that have the same ID." at bounding box center [469, 547] width 88 height 29
checkbox input "false"
click at [614, 453] on p "Add Sheet" at bounding box center [661, 455] width 380 height 19
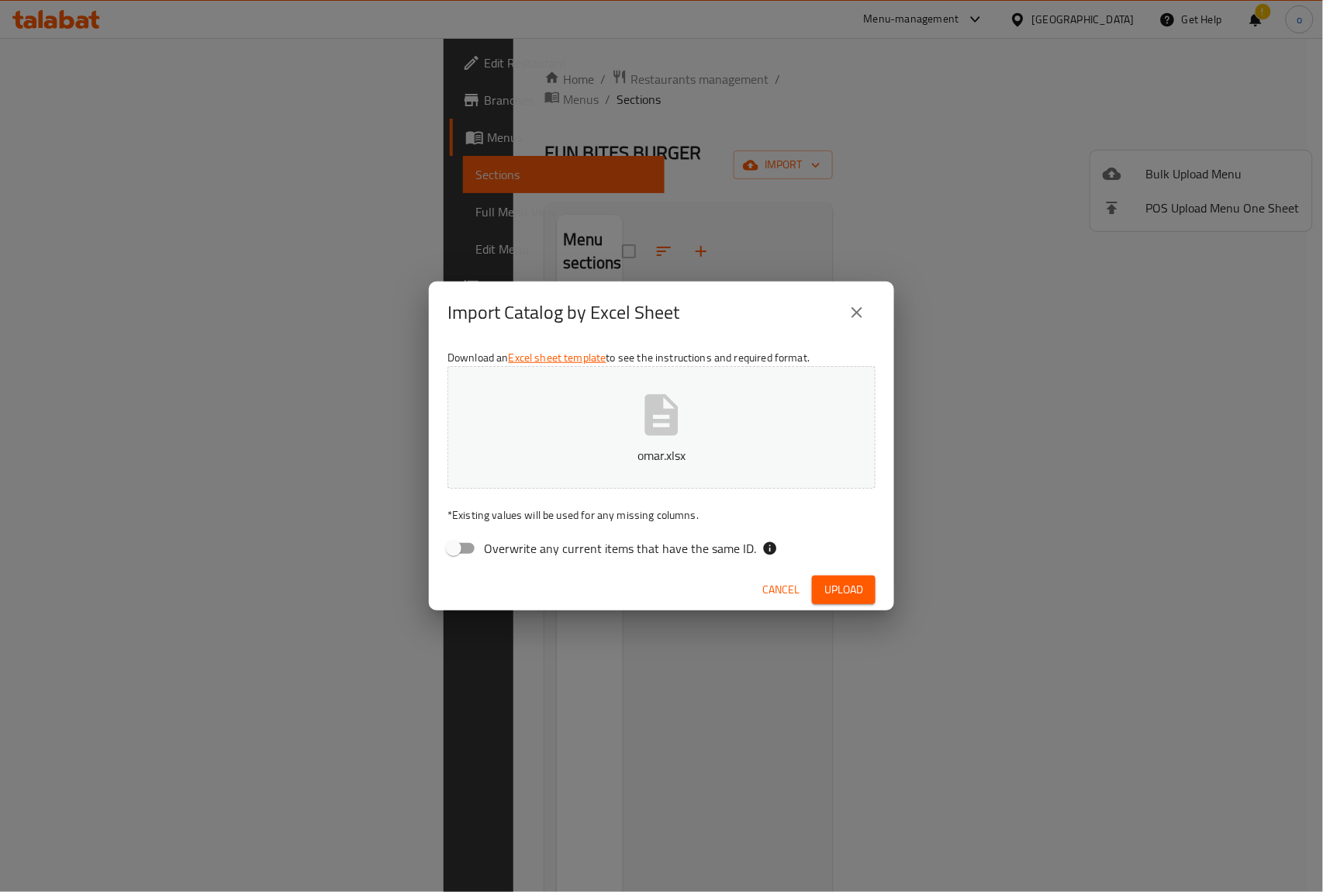
click at [841, 590] on span "Upload" at bounding box center [843, 589] width 39 height 19
click at [673, 431] on icon "button" at bounding box center [661, 414] width 33 height 41
click at [862, 585] on span "Upload" at bounding box center [843, 589] width 39 height 19
click at [662, 428] on icon "button" at bounding box center [661, 414] width 33 height 41
click at [853, 600] on button "Upload" at bounding box center [844, 589] width 64 height 29
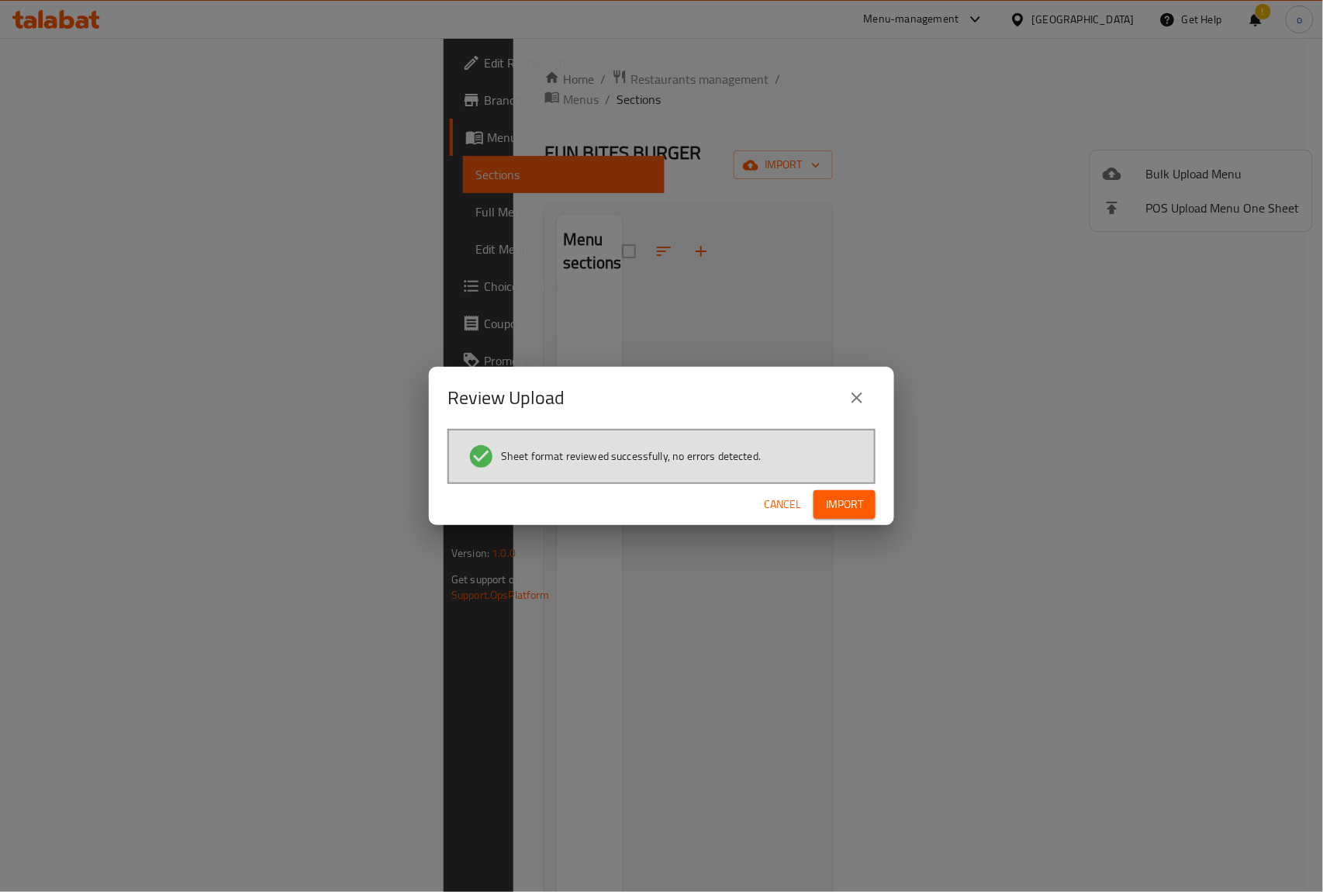
click at [844, 503] on span "Import" at bounding box center [844, 504] width 37 height 19
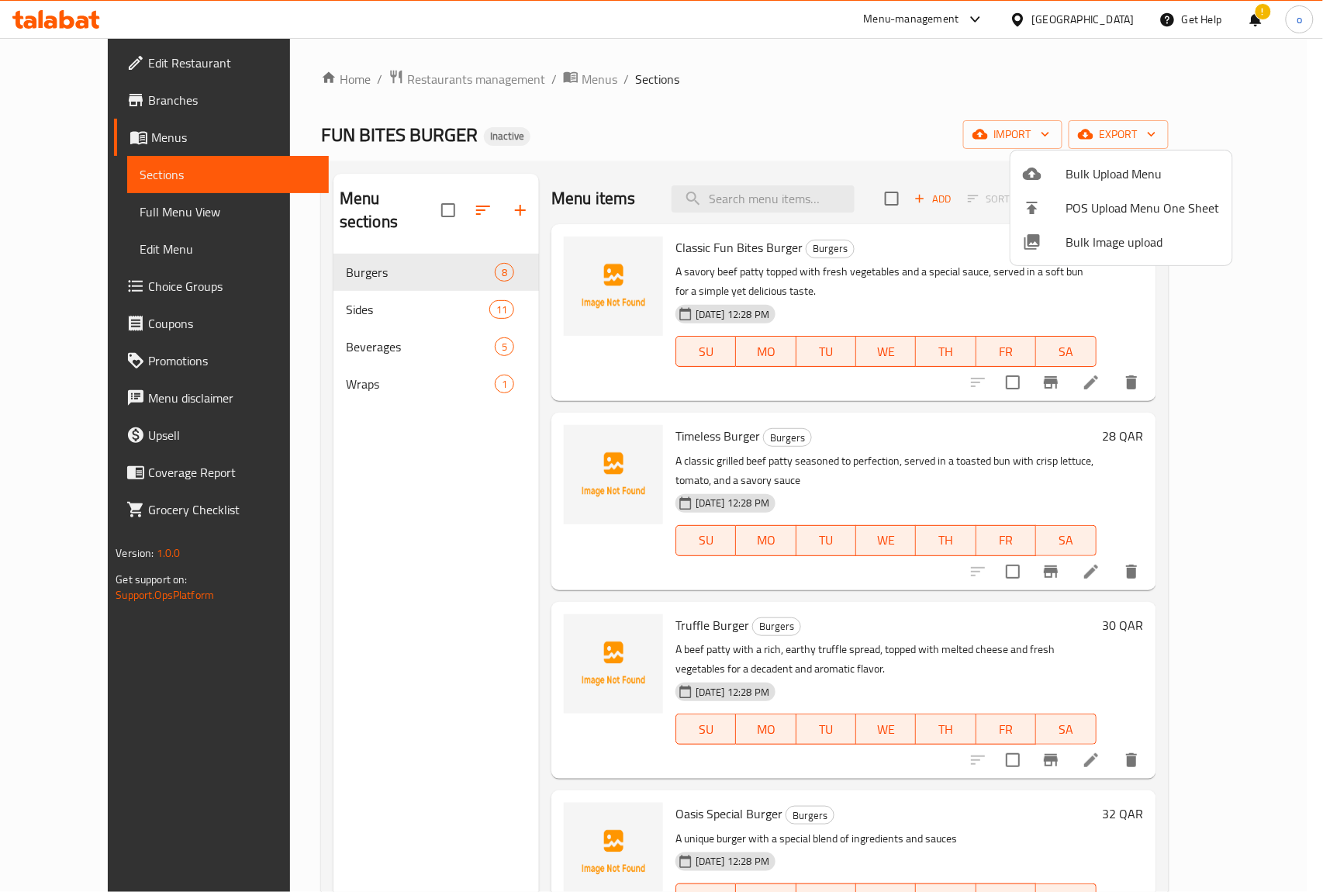
click at [84, 212] on div at bounding box center [661, 446] width 1323 height 892
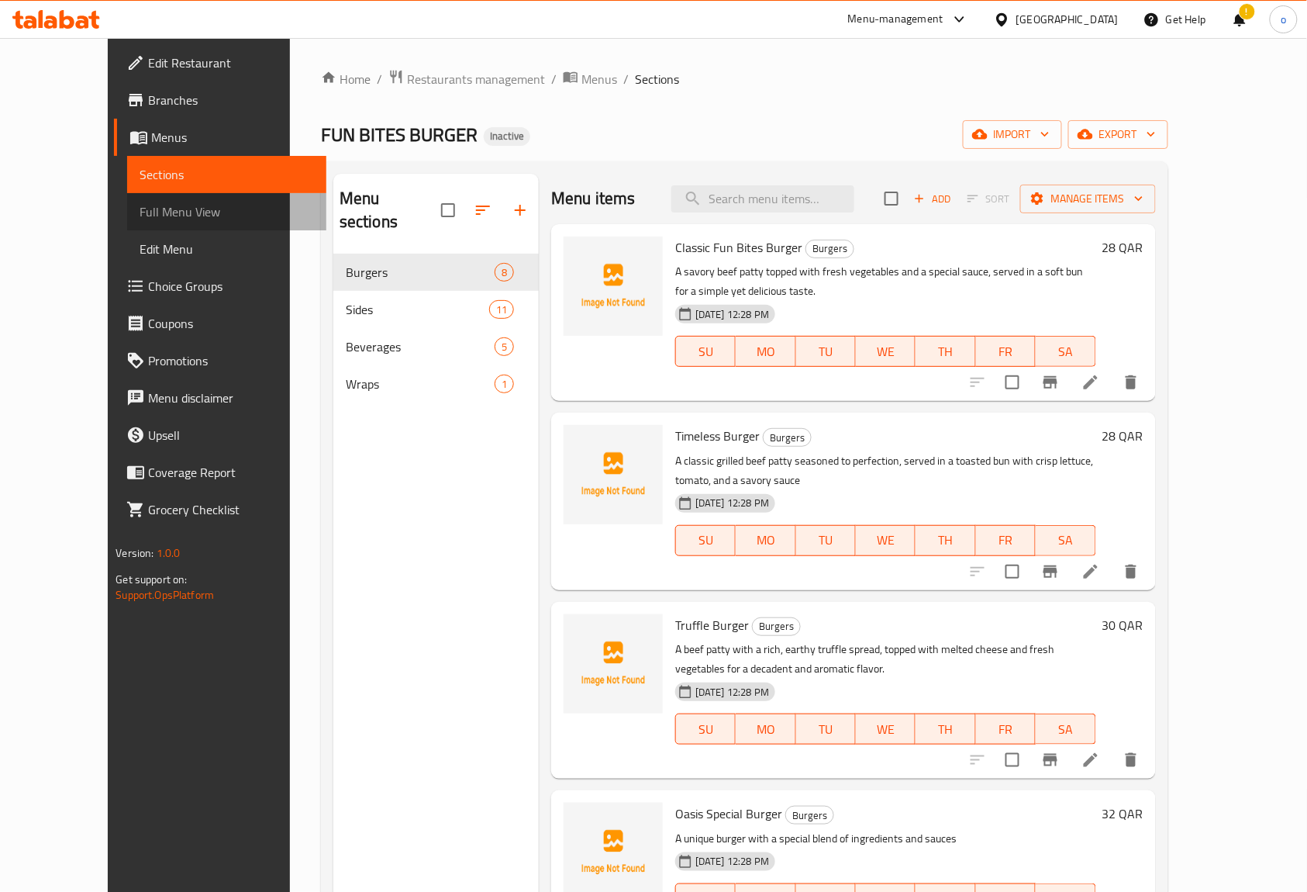
click at [140, 212] on span "Full Menu View" at bounding box center [227, 211] width 174 height 19
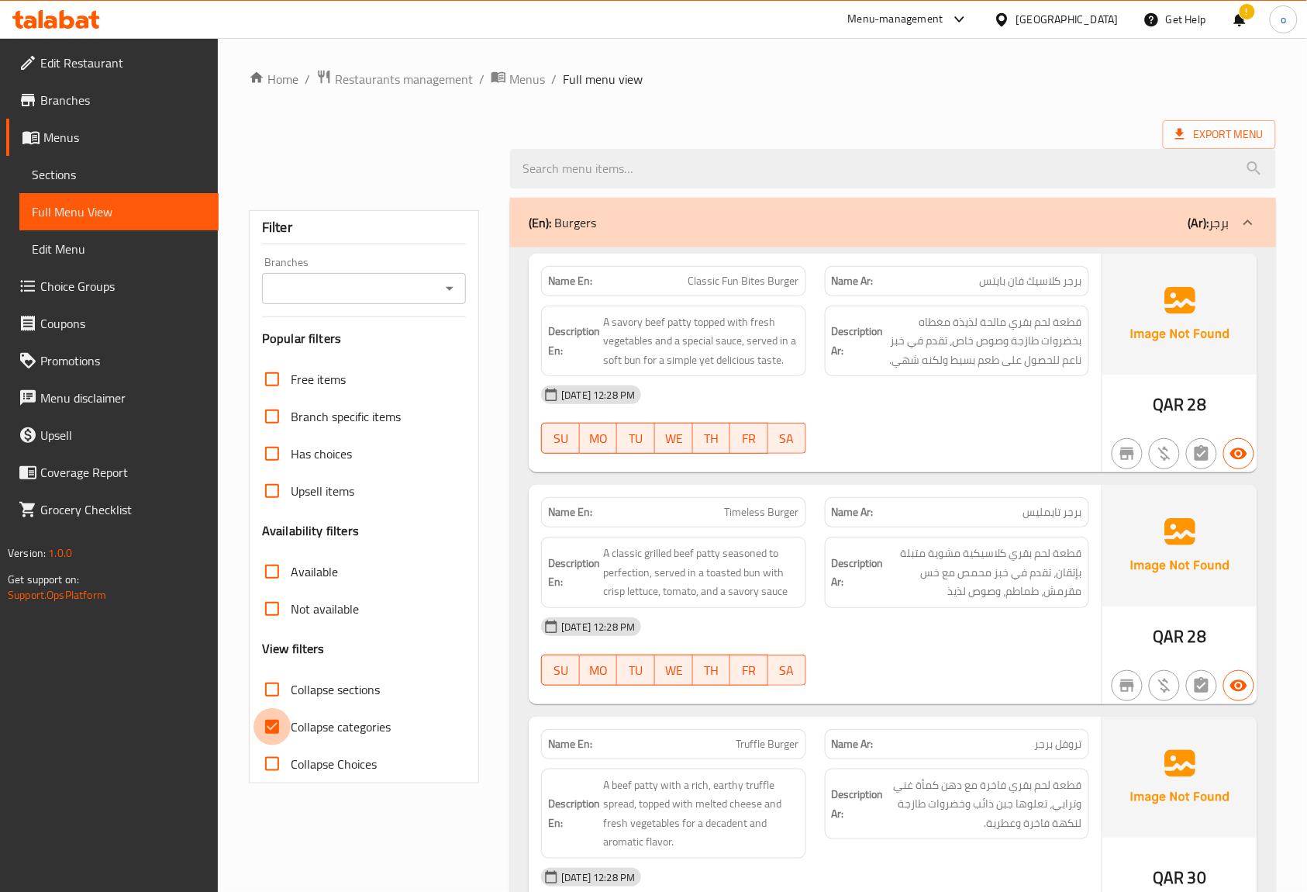
click at [276, 727] on input "Collapse categories" at bounding box center [272, 726] width 37 height 37
checkbox input "false"
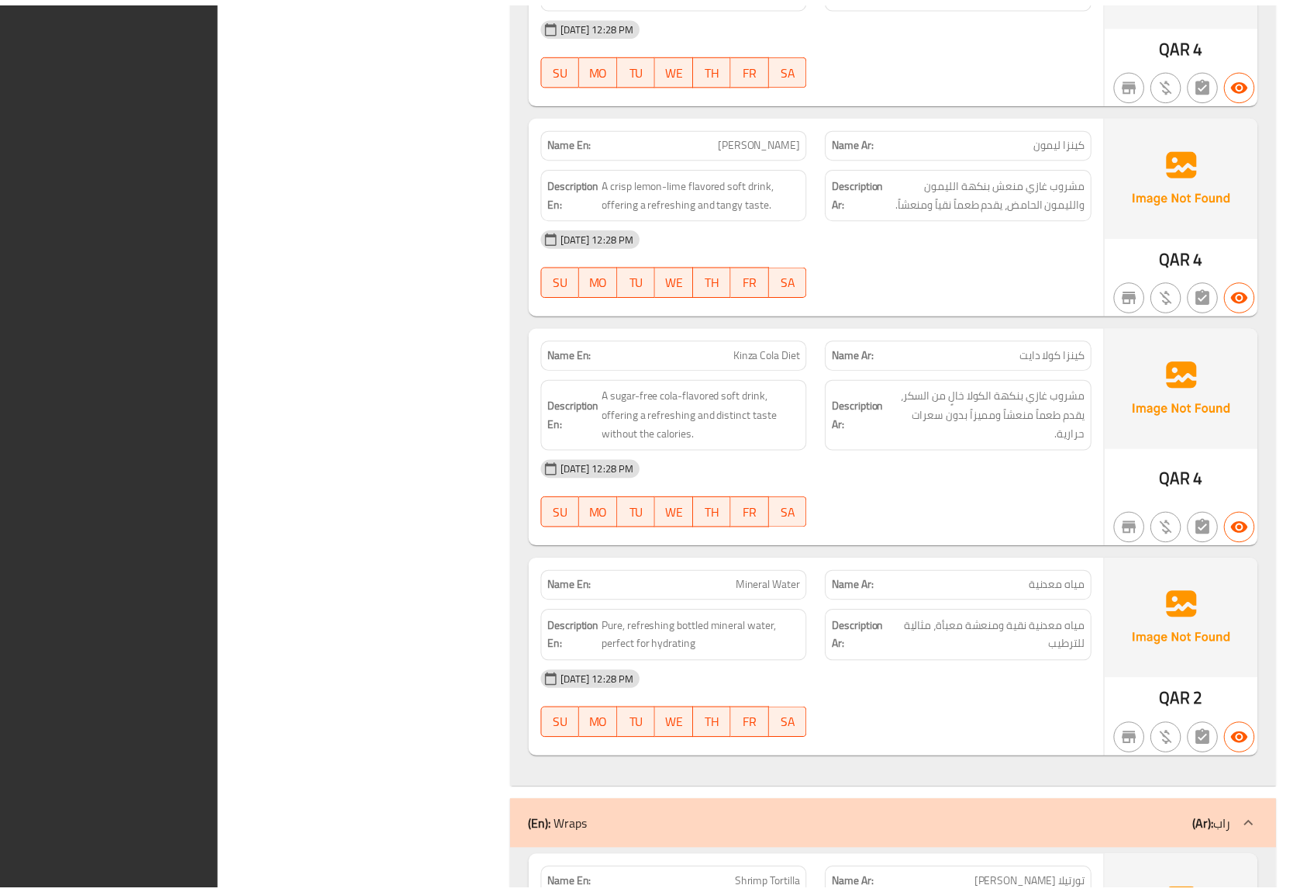
scroll to position [5419, 0]
